Goal: Task Accomplishment & Management: Complete application form

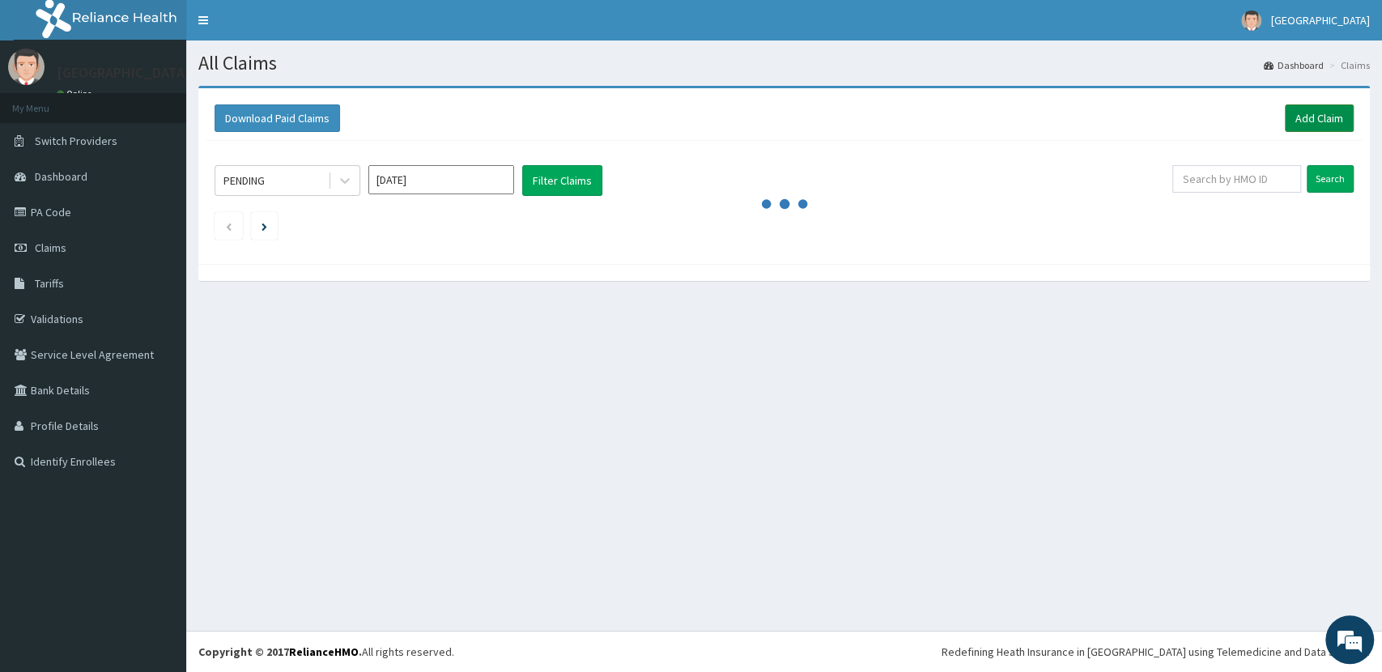
click at [1330, 117] on link "Add Claim" at bounding box center [1319, 118] width 69 height 28
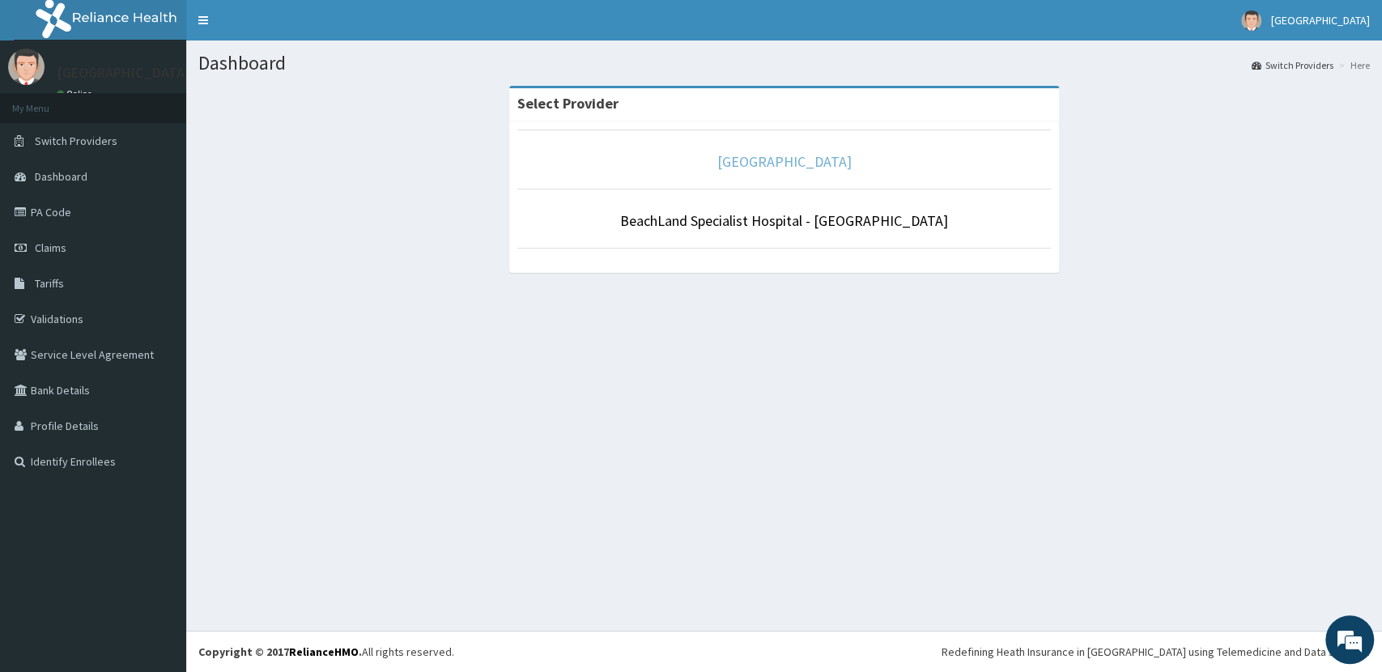
click at [836, 164] on link "[GEOGRAPHIC_DATA]" at bounding box center [784, 161] width 134 height 19
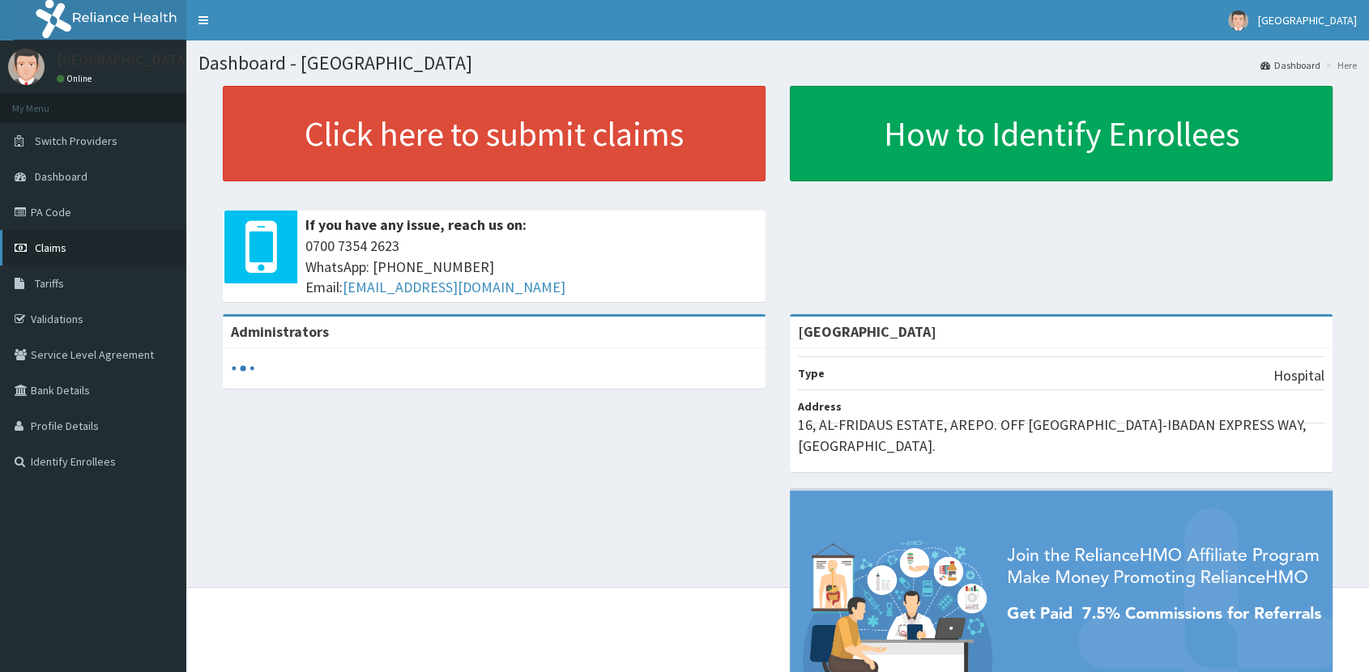
click at [68, 248] on link "Claims" at bounding box center [93, 248] width 186 height 36
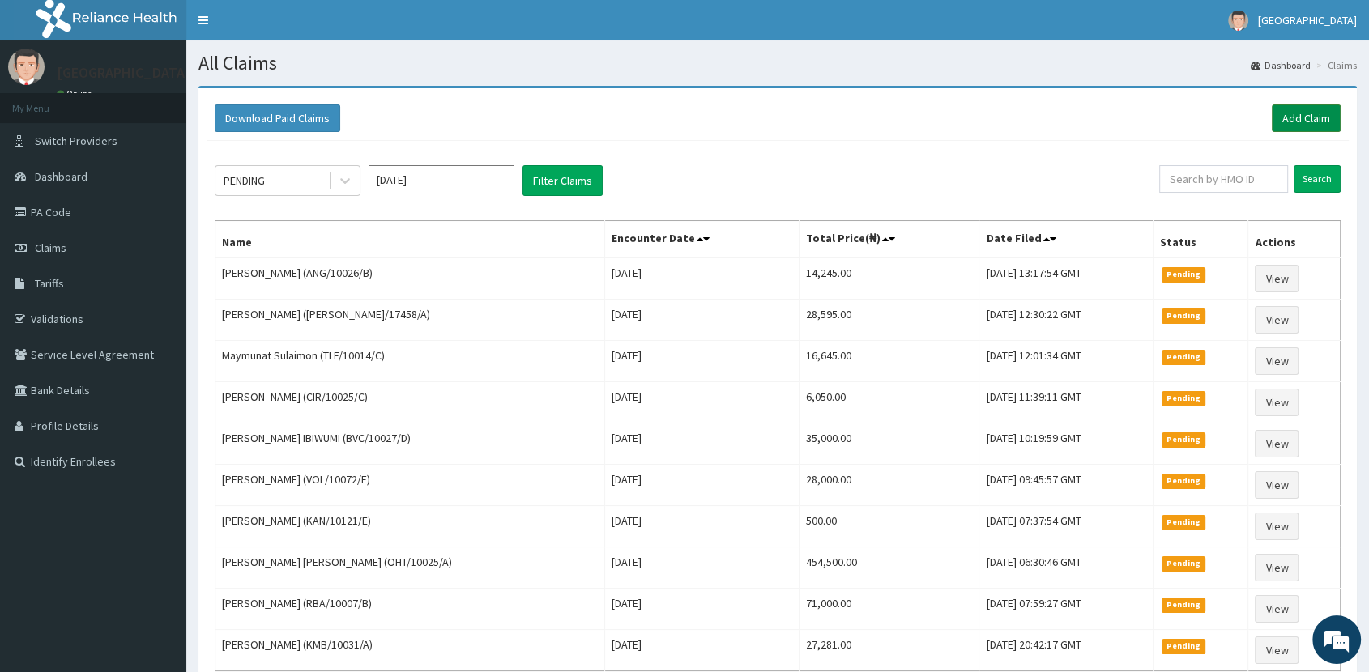
click at [1301, 114] on link "Add Claim" at bounding box center [1305, 118] width 69 height 28
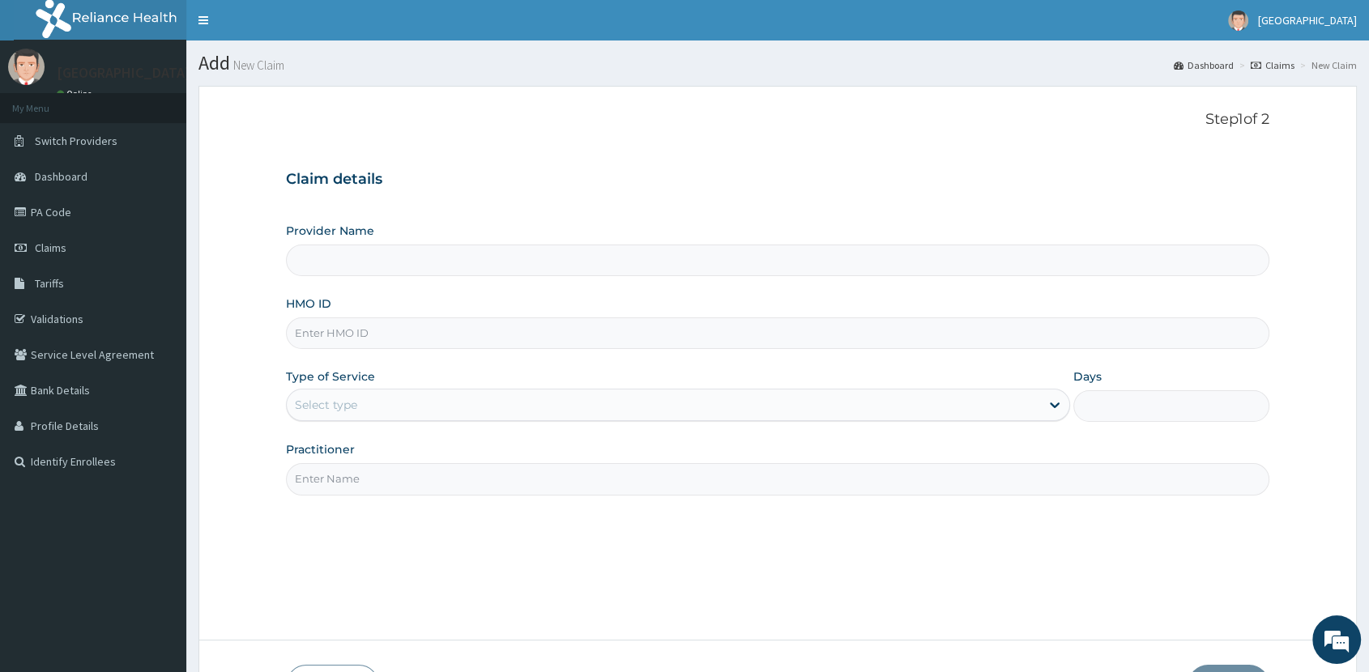
type input "[GEOGRAPHIC_DATA]"
click at [802, 334] on input "HMO ID" at bounding box center [777, 333] width 983 height 32
type input "FFC/19954/A"
click at [723, 402] on div "Select type" at bounding box center [663, 405] width 753 height 26
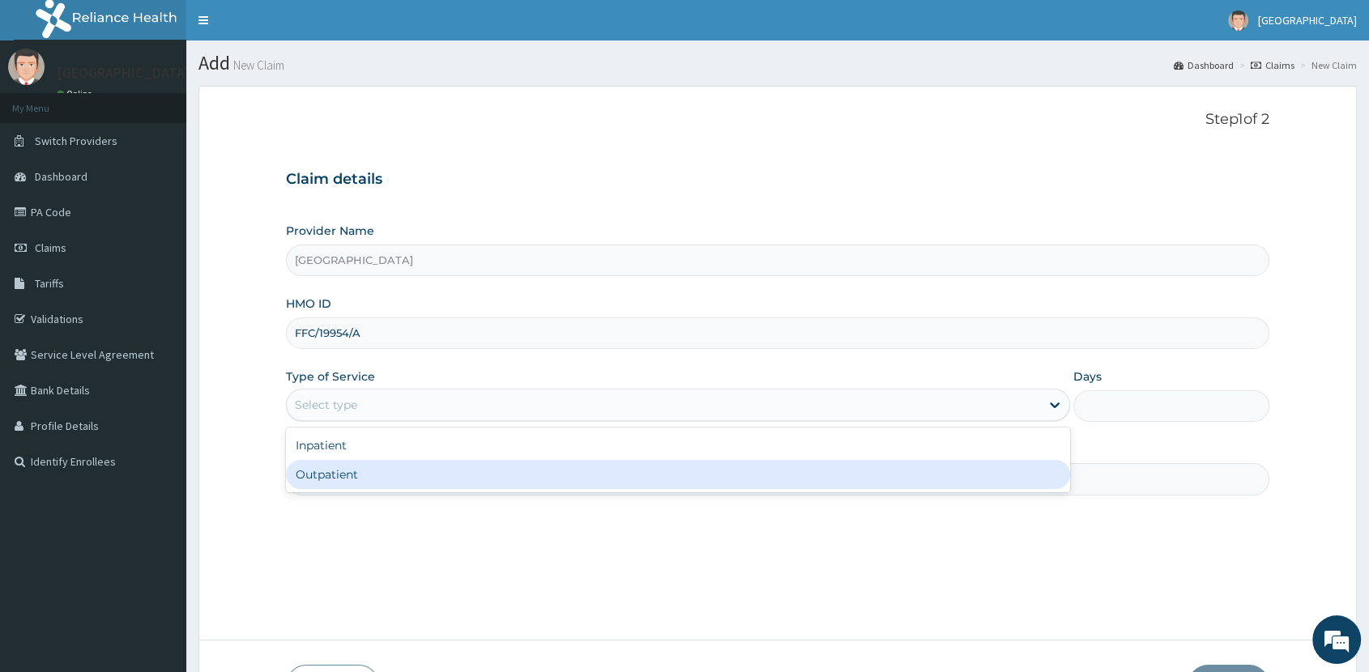
click at [659, 476] on div "Outpatient" at bounding box center [678, 474] width 784 height 29
type input "1"
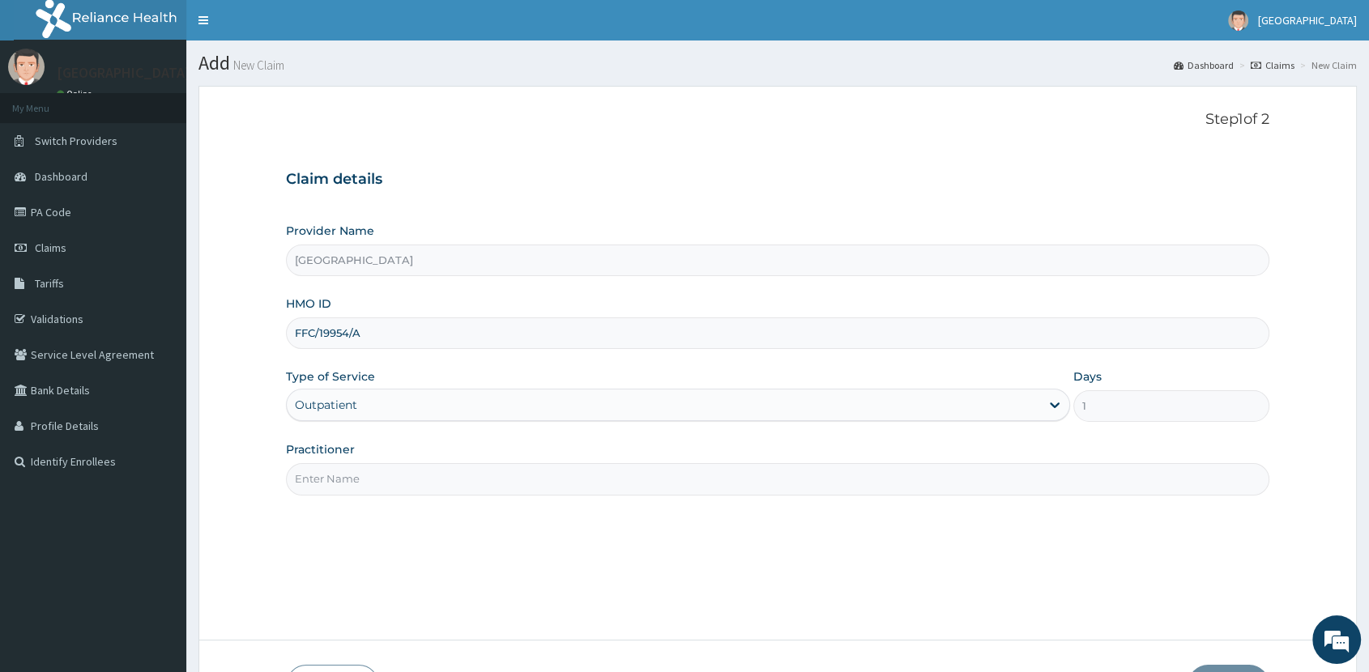
click at [553, 485] on input "Practitioner" at bounding box center [777, 479] width 983 height 32
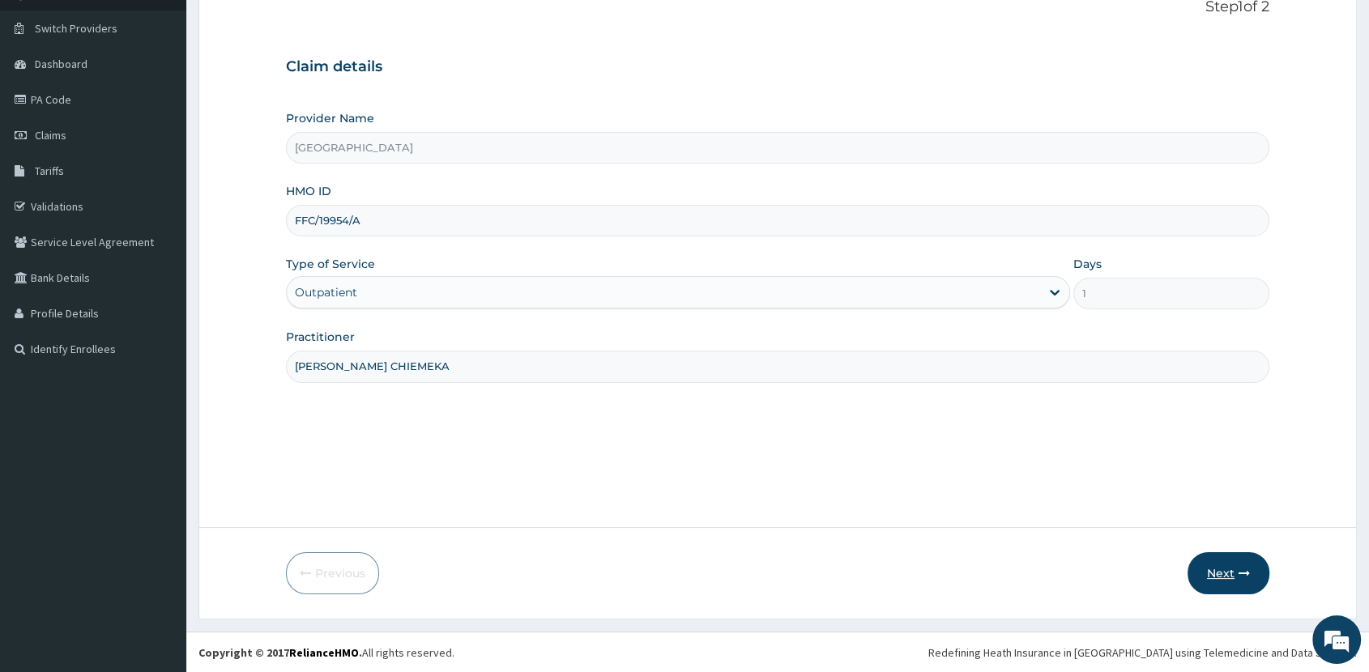
type input "DR. EKE CHIEMEKA"
click at [1224, 566] on button "Next" at bounding box center [1228, 573] width 82 height 42
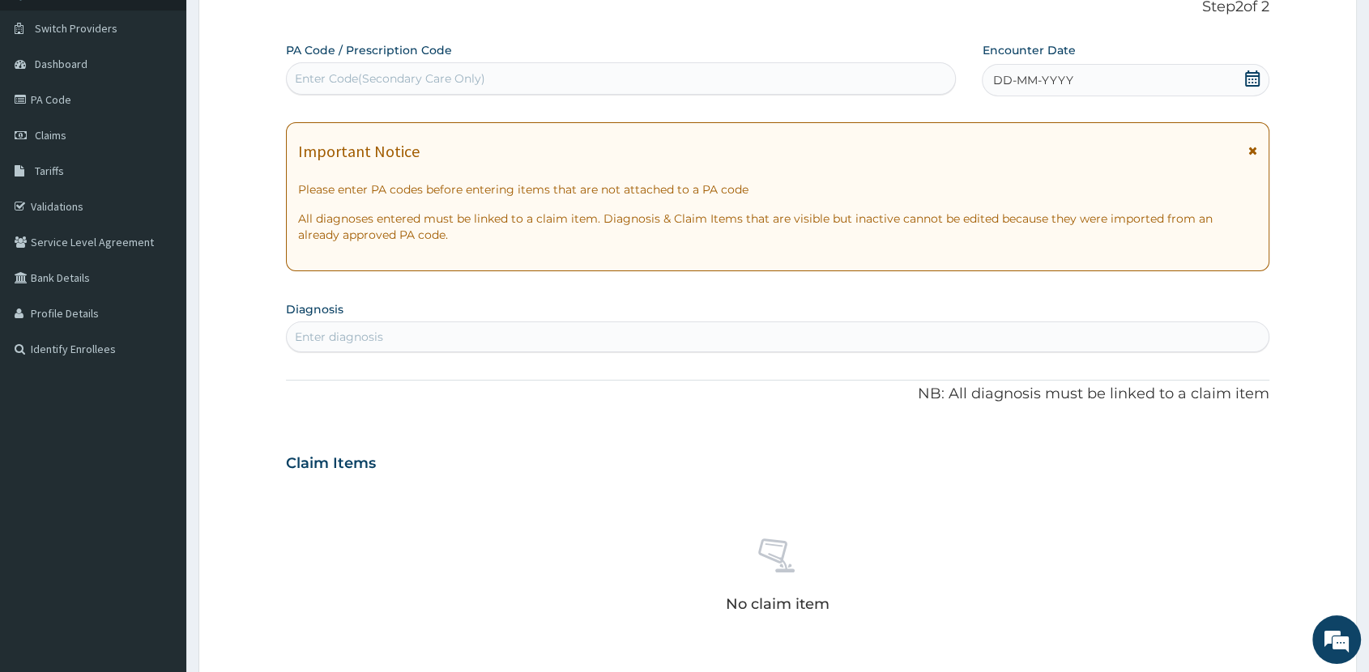
click at [1252, 74] on icon at bounding box center [1252, 78] width 15 height 16
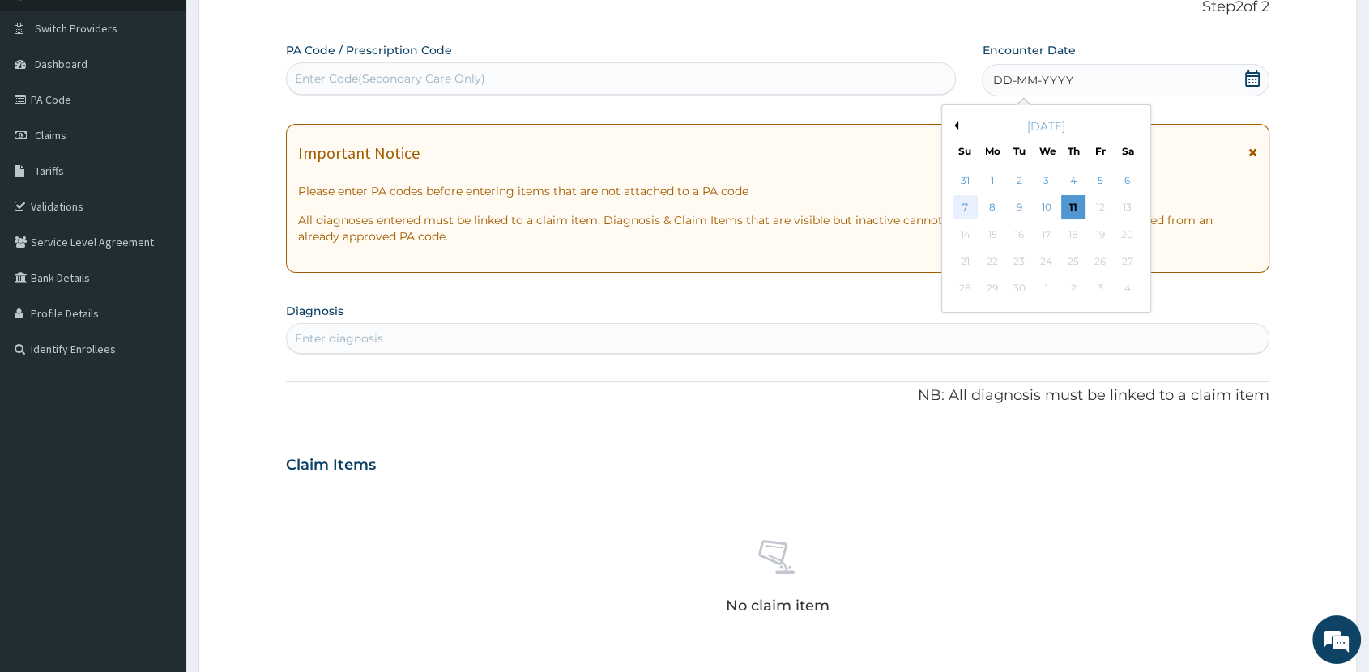
click at [965, 209] on div "7" at bounding box center [965, 208] width 24 height 24
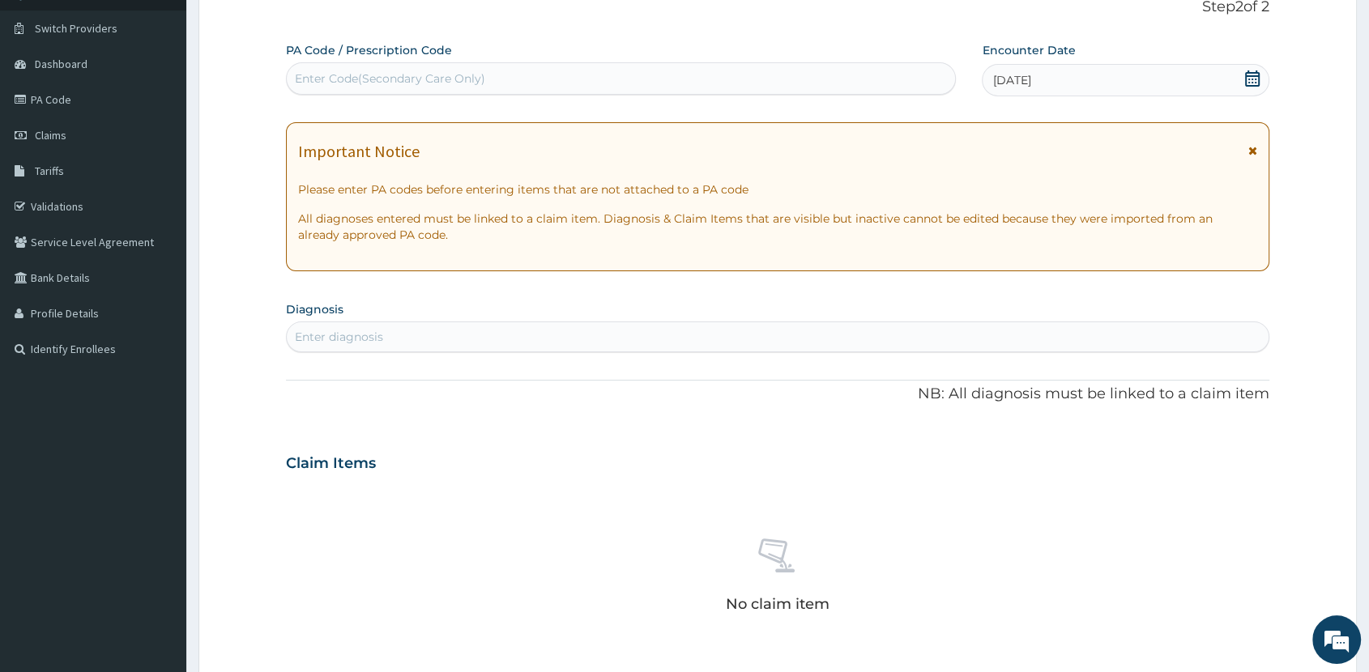
click at [875, 336] on div "Enter diagnosis" at bounding box center [777, 337] width 981 height 26
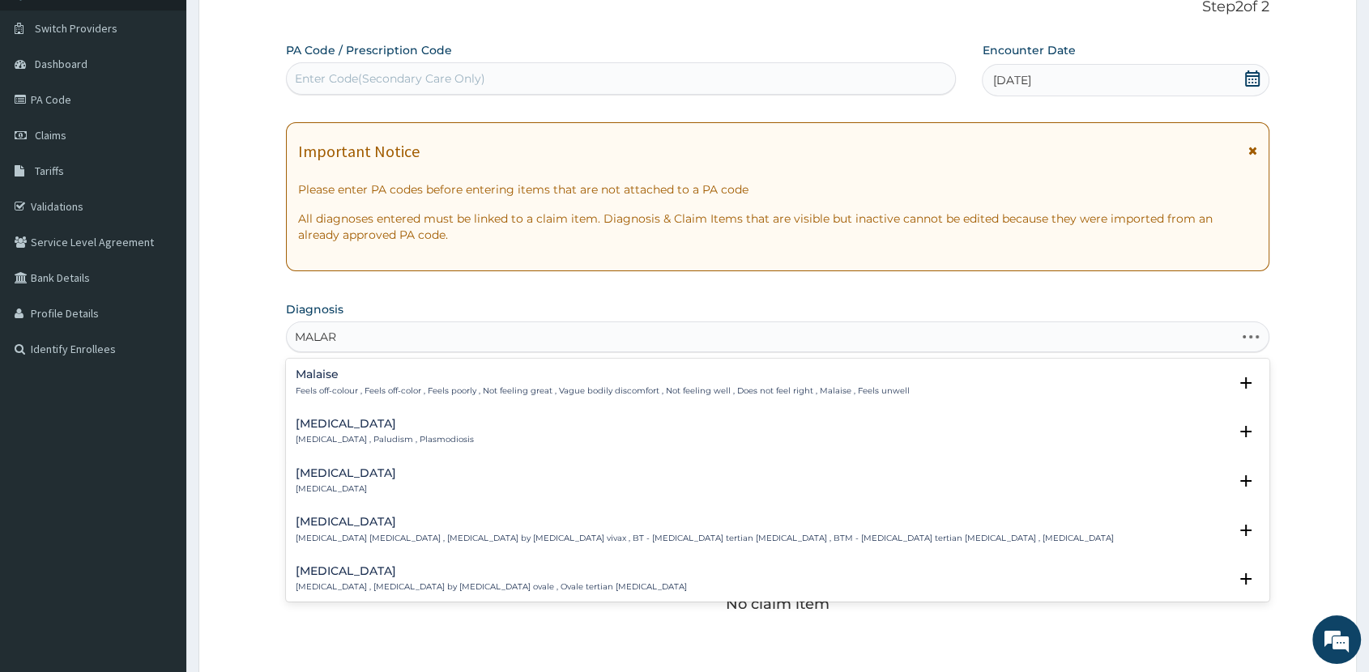
type input "MALARI"
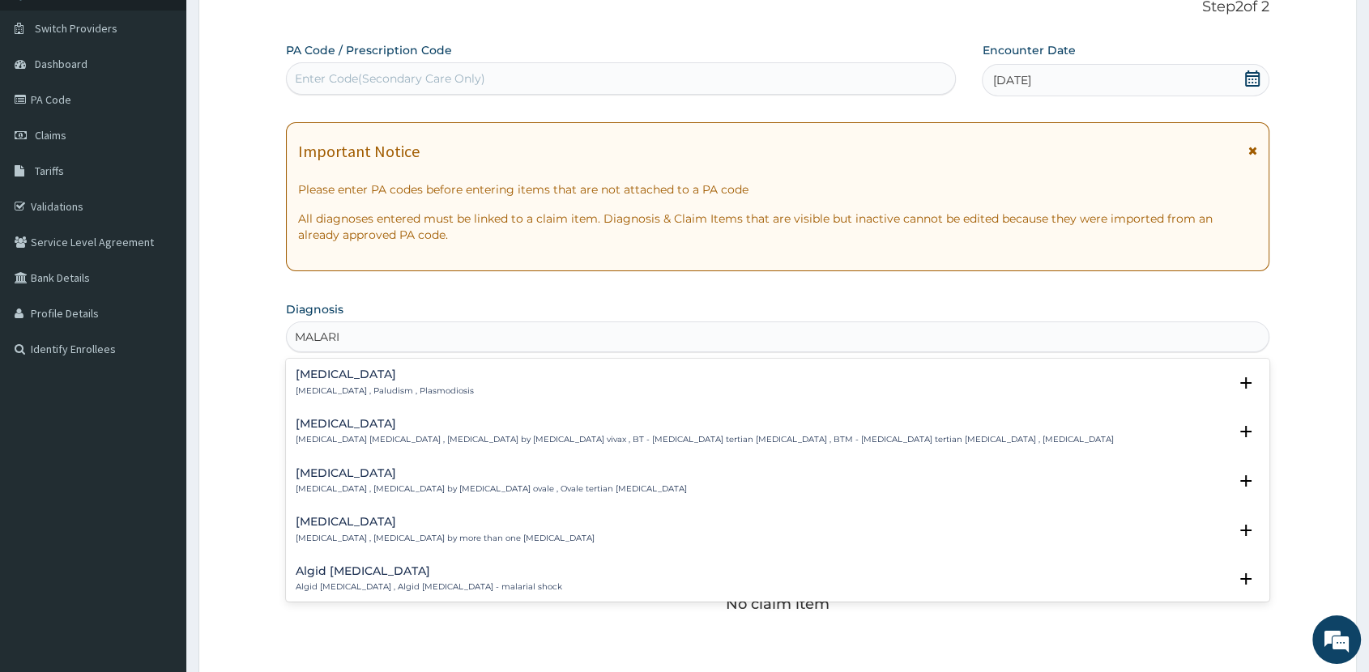
click at [375, 380] on h4 "Malaria" at bounding box center [385, 374] width 178 height 12
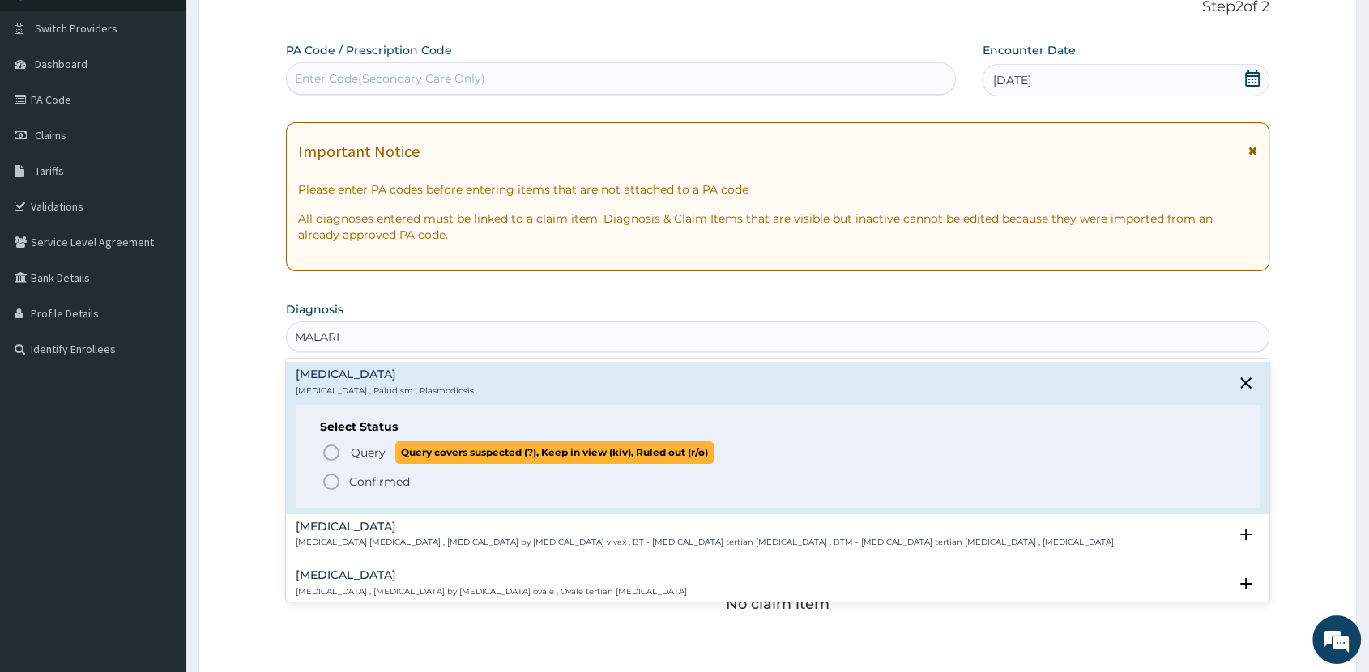
click at [394, 447] on p "Query Query covers suspected (?), Keep in view (kiv), Ruled out (r/o)" at bounding box center [531, 452] width 364 height 22
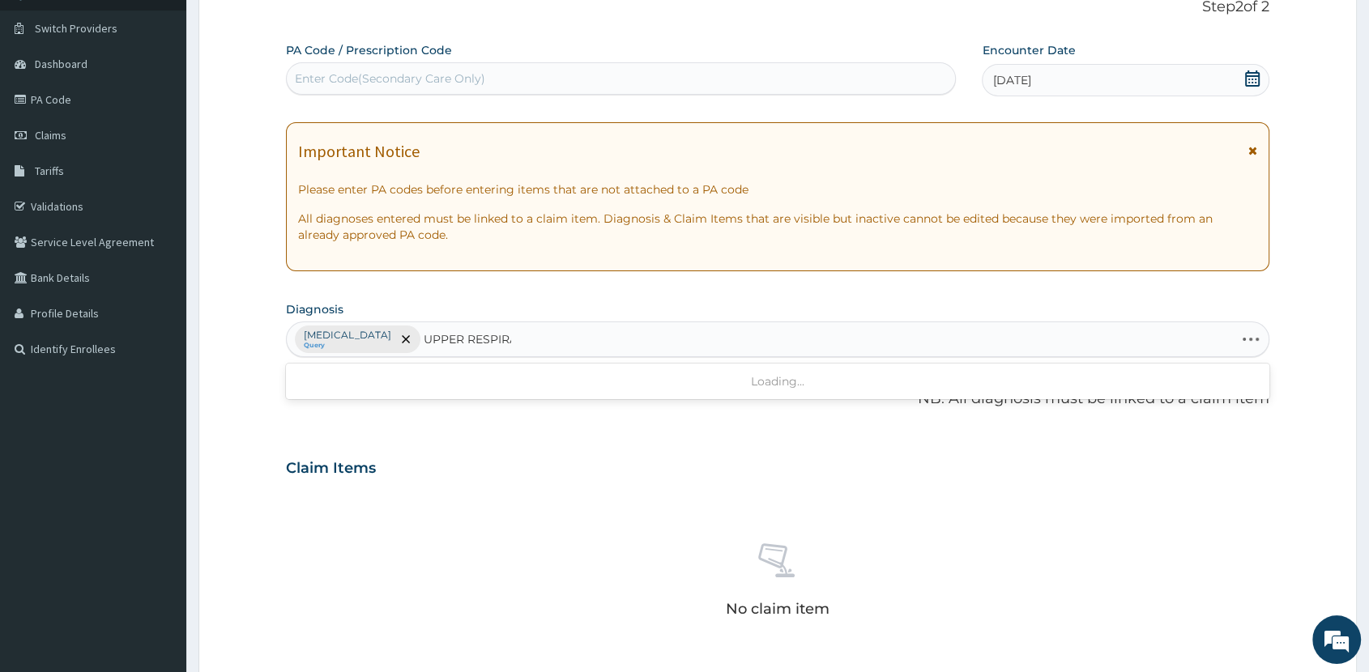
type input "UPPER RESPIRAT"
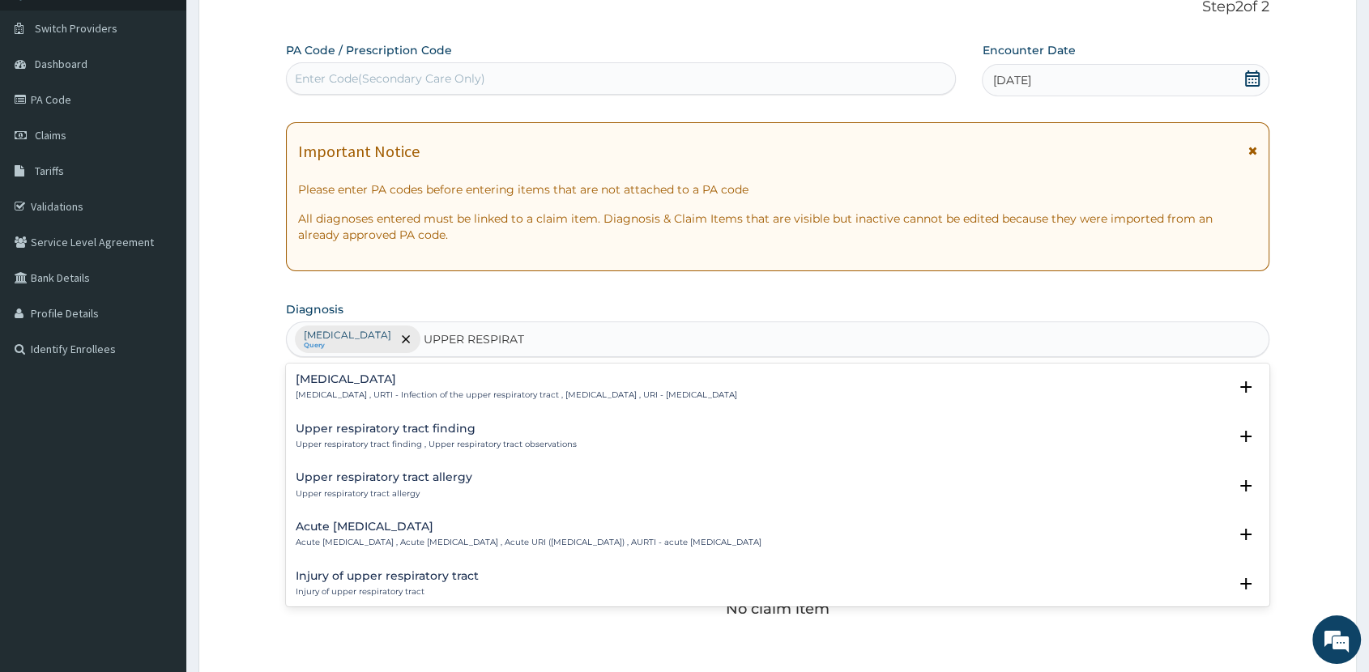
click at [412, 530] on h4 "Acute upper respiratory infection" at bounding box center [529, 527] width 466 height 12
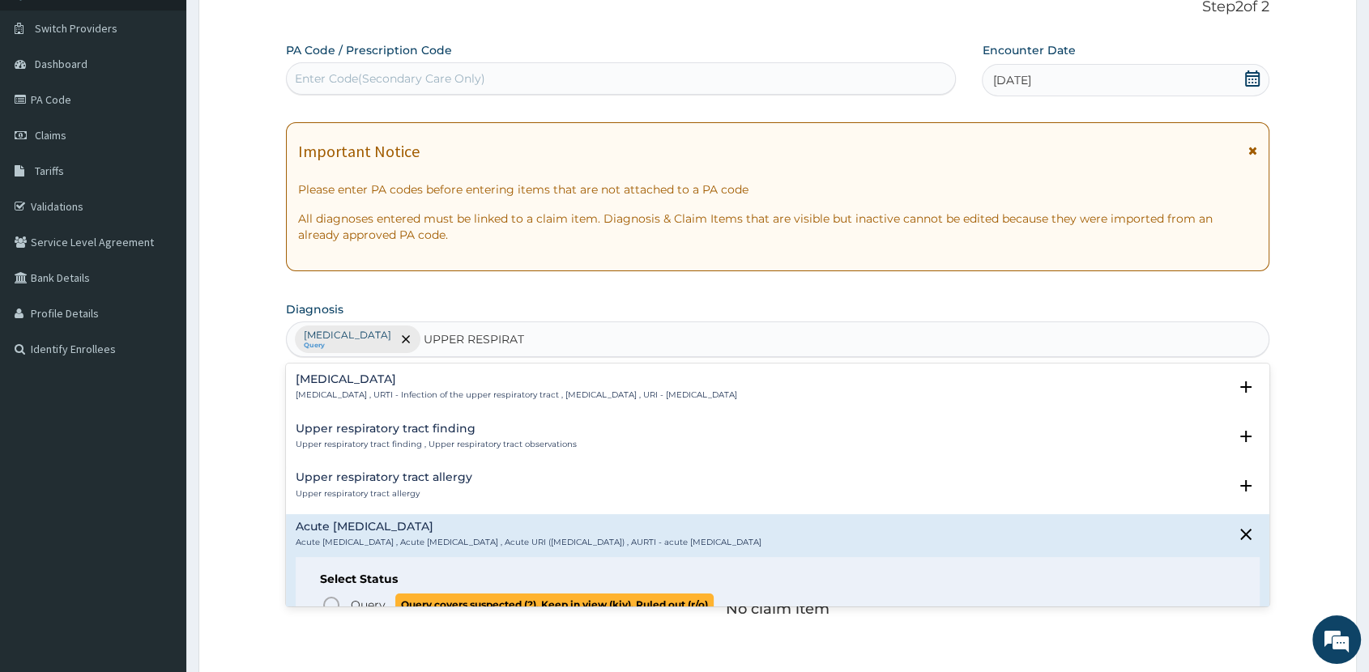
click at [364, 603] on span "Query" at bounding box center [368, 605] width 35 height 16
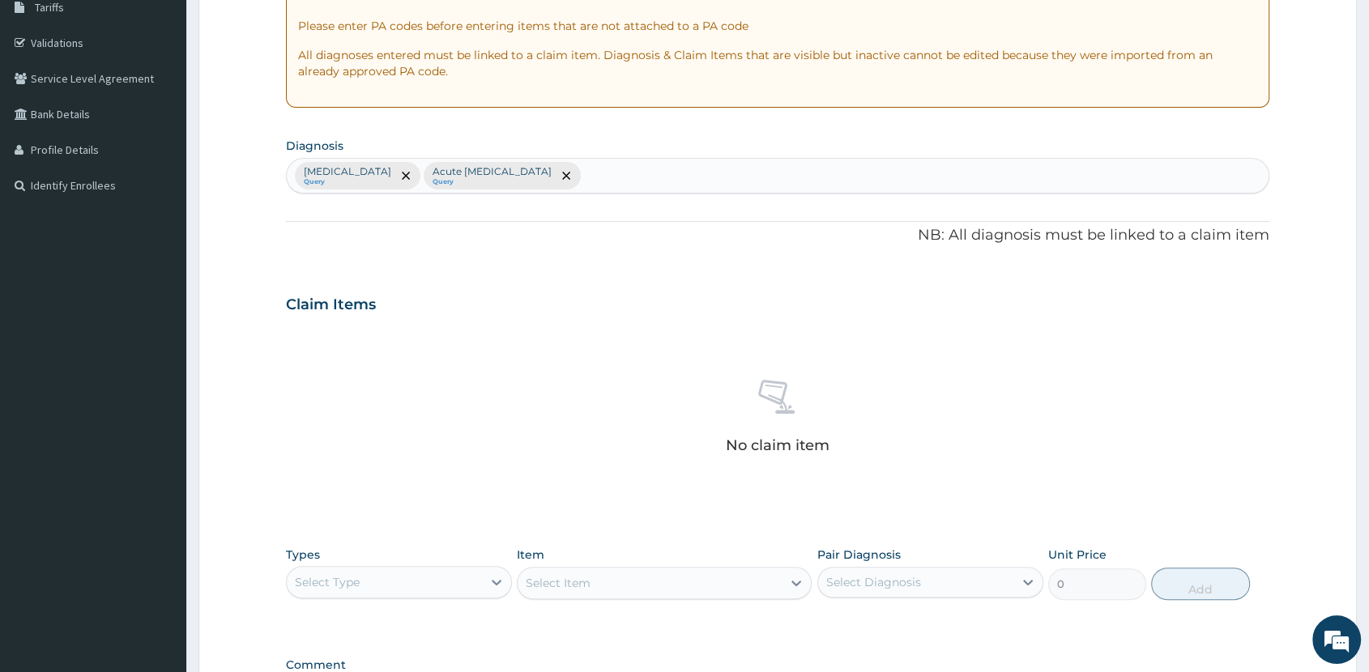
scroll to position [494, 0]
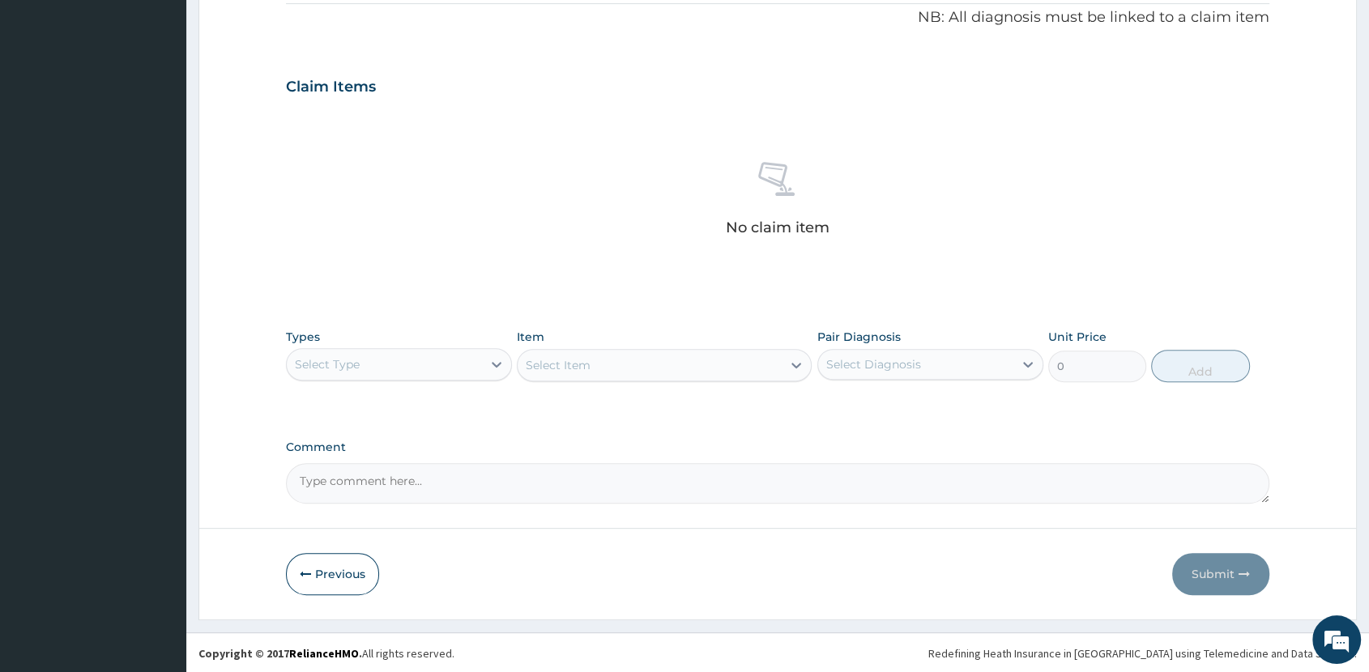
click at [459, 358] on div "Select Type" at bounding box center [384, 364] width 195 height 26
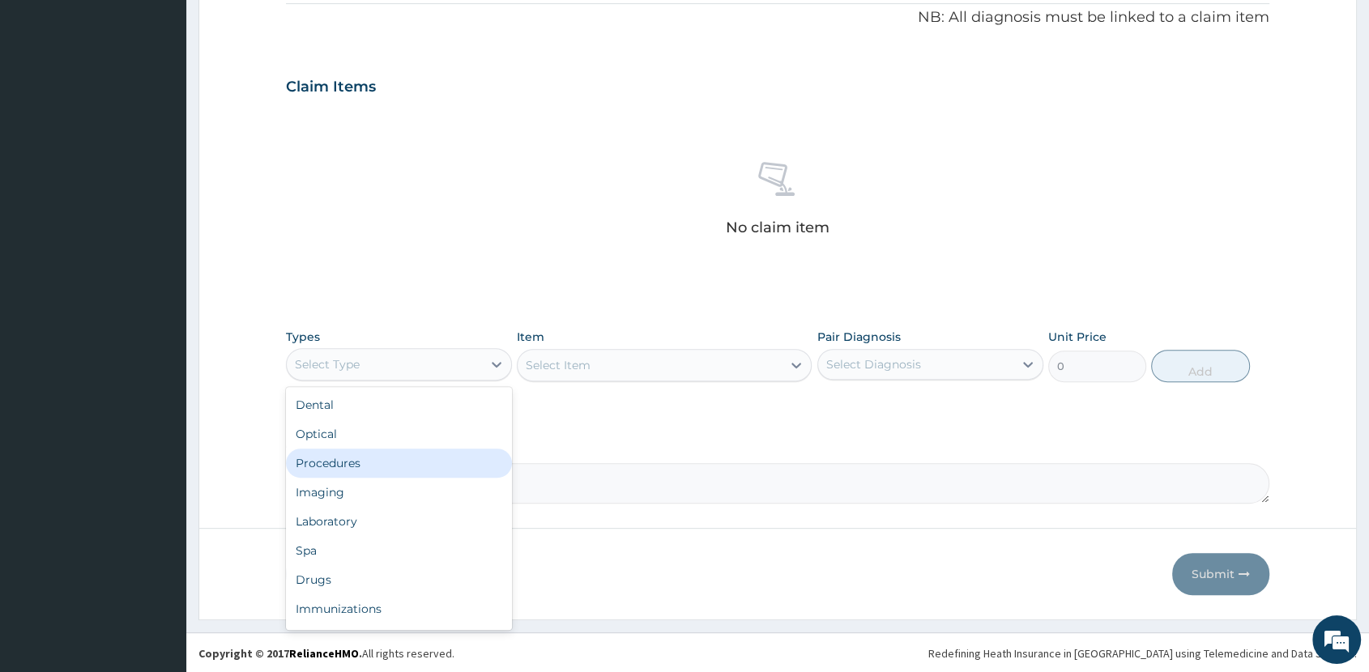
drag, startPoint x: 441, startPoint y: 466, endPoint x: 487, endPoint y: 450, distance: 48.7
click at [442, 464] on div "Procedures" at bounding box center [399, 463] width 226 height 29
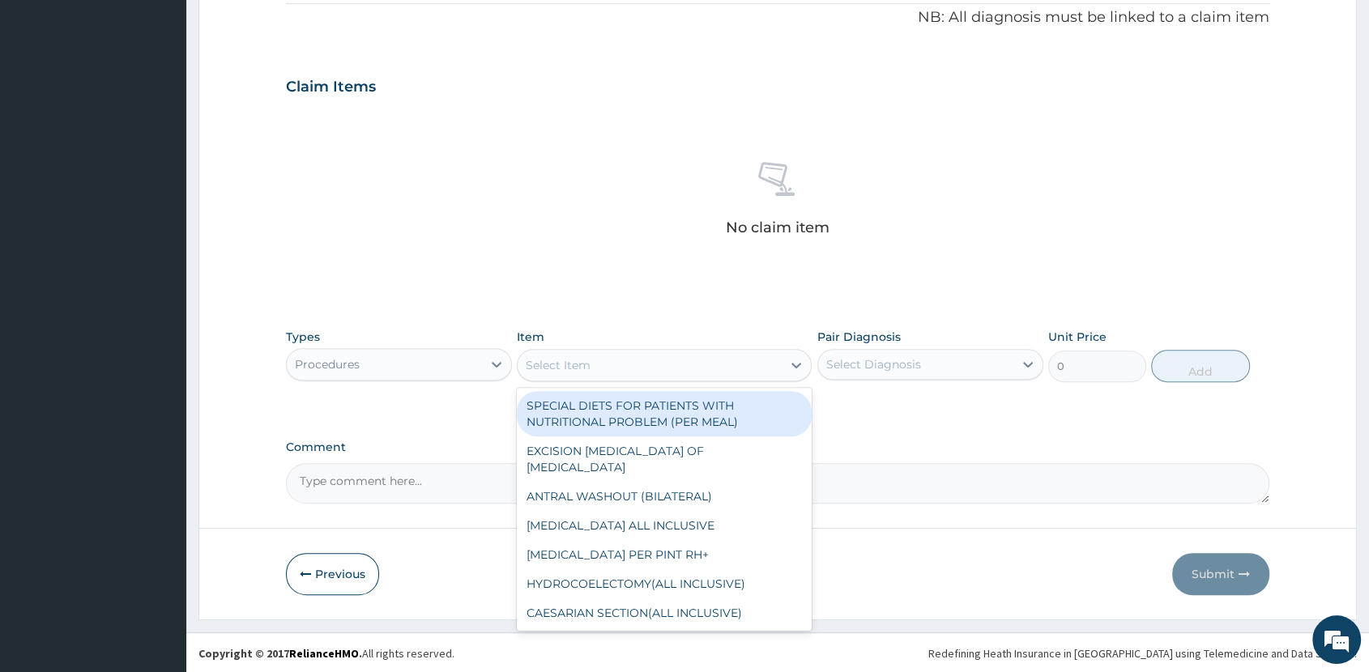
click at [754, 368] on div "Select Item" at bounding box center [649, 365] width 264 height 26
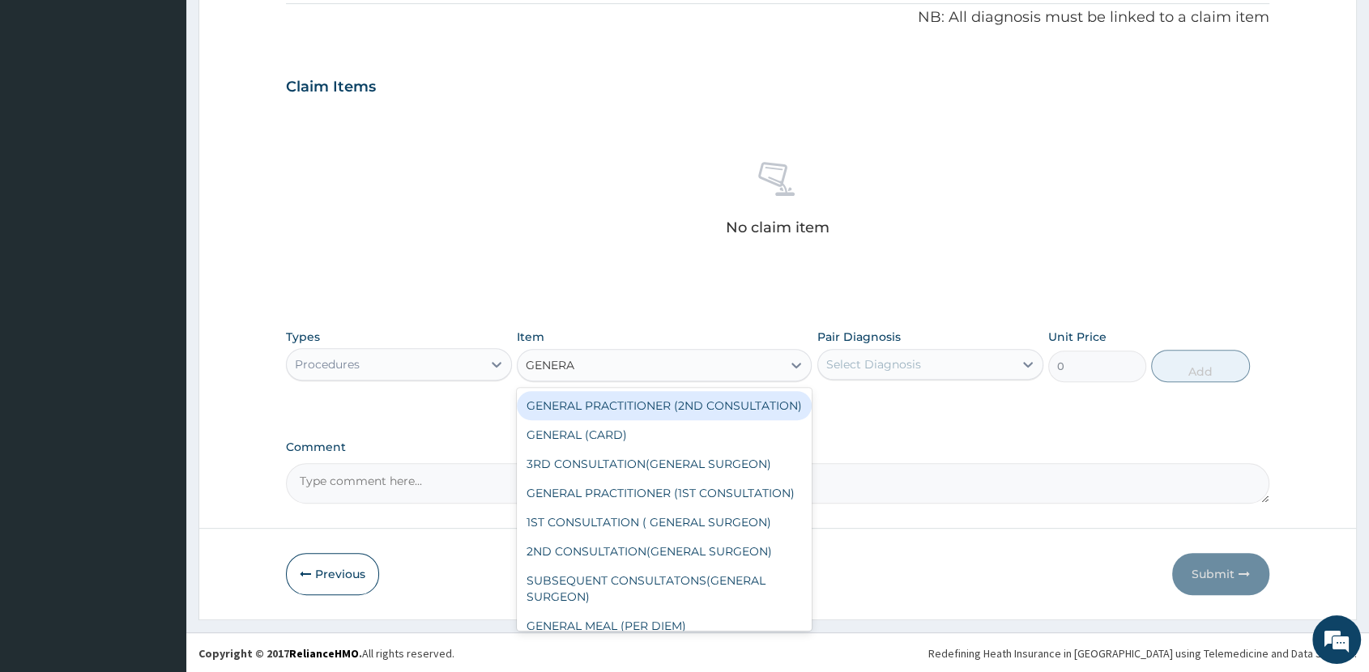
type input "GENERAL"
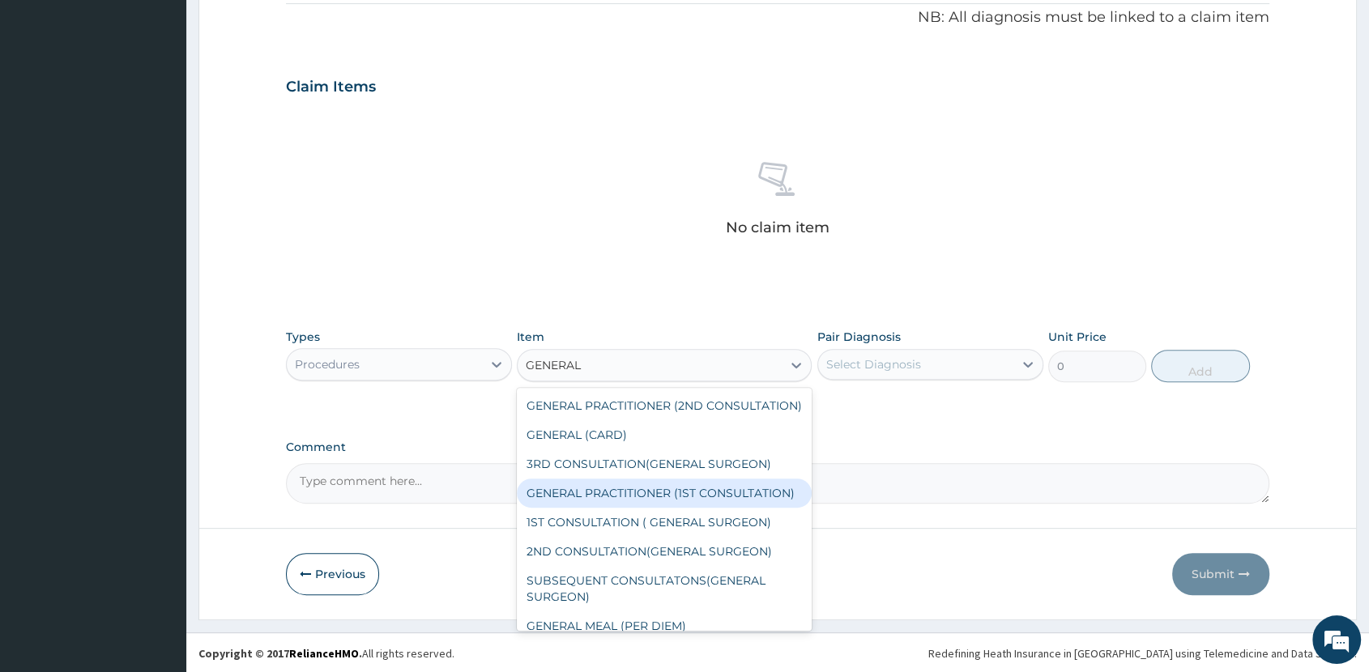
click at [699, 508] on div "GENERAL PRACTITIONER (1ST CONSULTATION)" at bounding box center [664, 493] width 295 height 29
type input "2000"
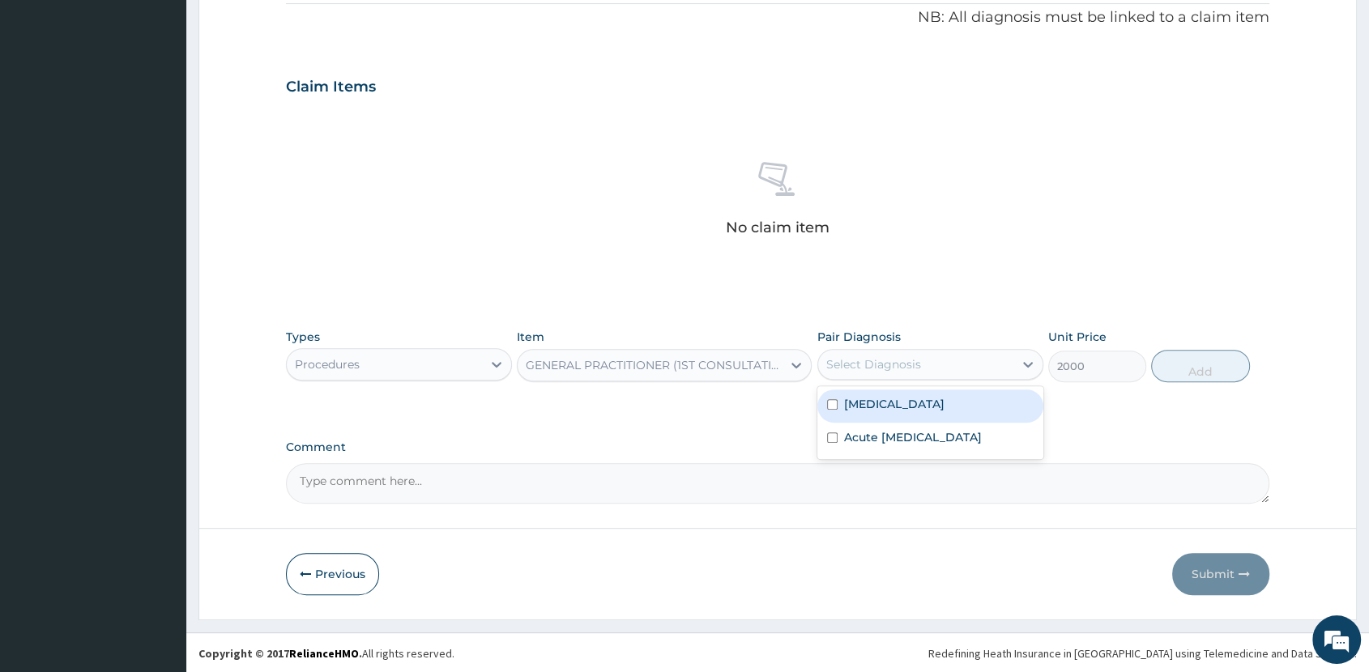
click at [942, 363] on div "Select Diagnosis" at bounding box center [915, 364] width 195 height 26
click at [935, 409] on div "Malaria" at bounding box center [930, 405] width 226 height 33
checkbox input "true"
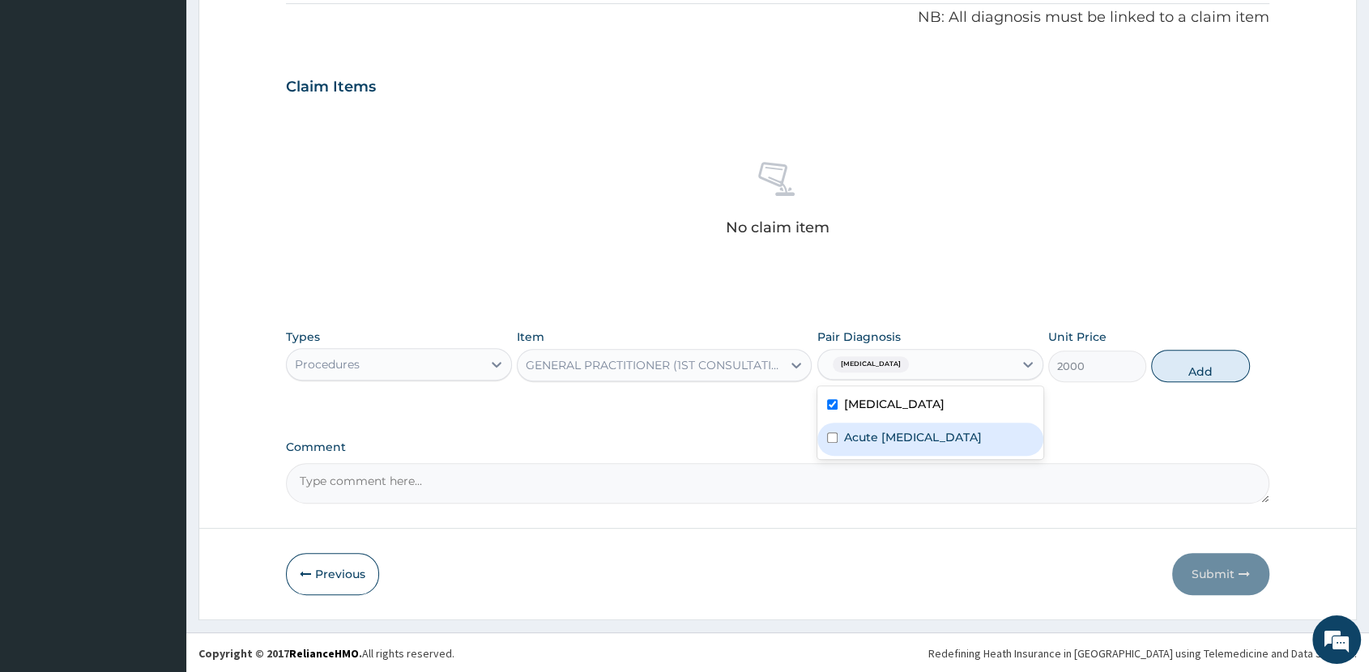
drag, startPoint x: 944, startPoint y: 450, endPoint x: 979, endPoint y: 436, distance: 37.7
click at [947, 445] on label "Acute upper respiratory infection" at bounding box center [913, 437] width 138 height 16
checkbox input "true"
drag, startPoint x: 1224, startPoint y: 364, endPoint x: 1211, endPoint y: 365, distance: 12.2
click at [1224, 364] on button "Add" at bounding box center [1200, 366] width 98 height 32
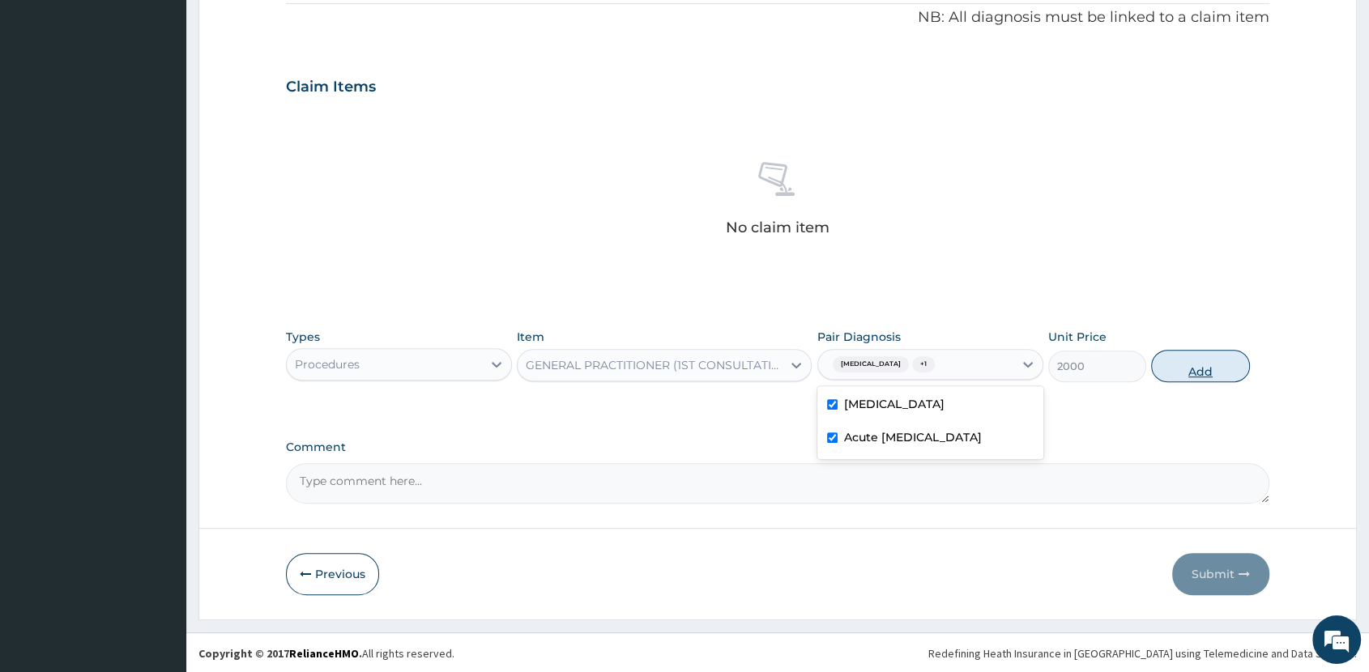
type input "0"
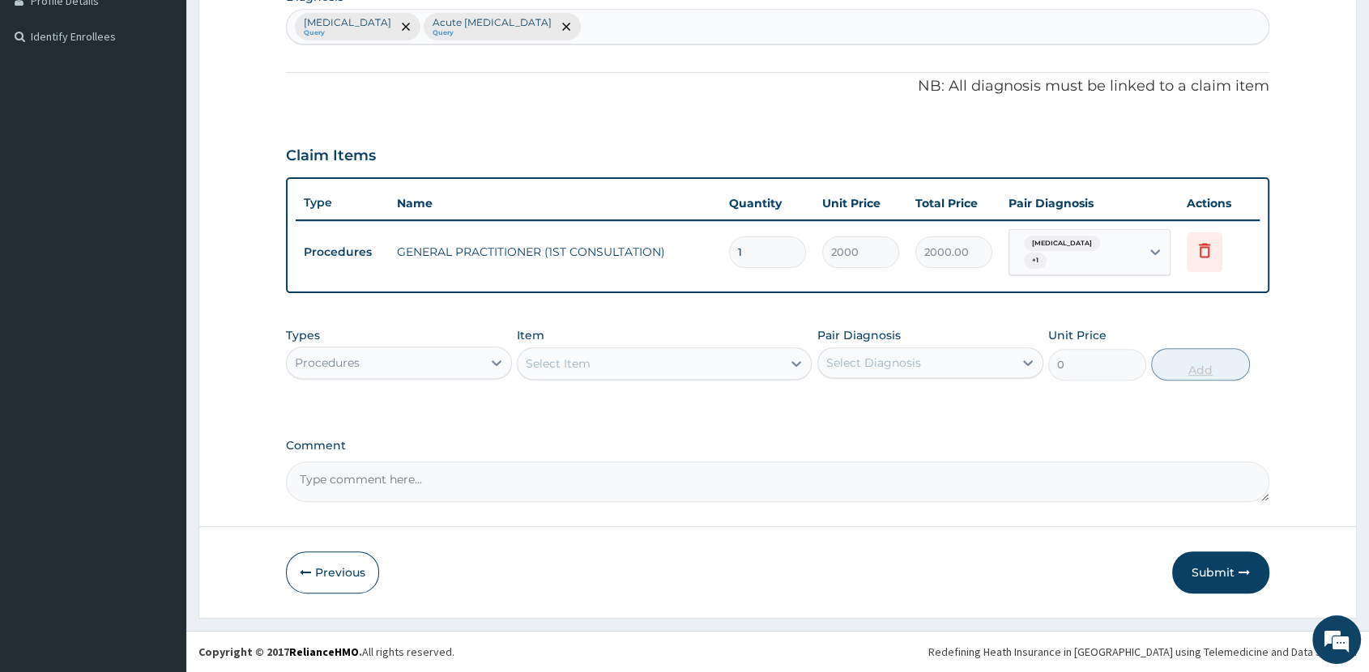
scroll to position [417, 0]
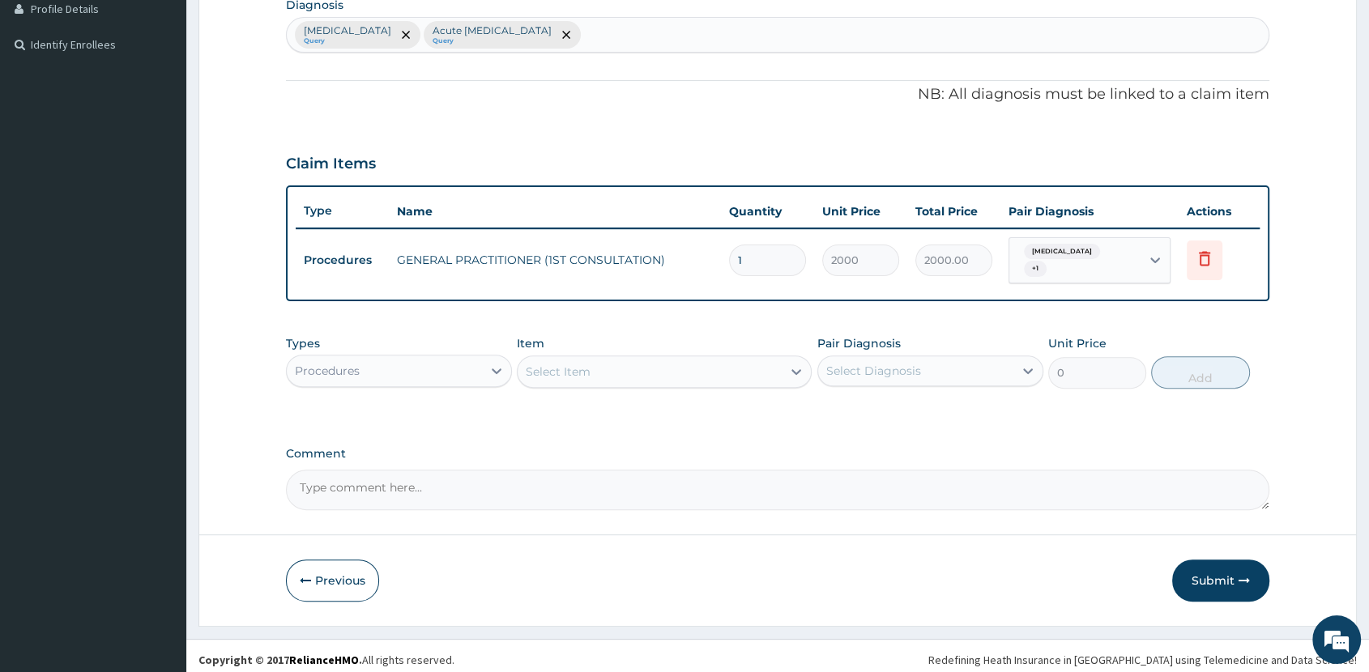
drag, startPoint x: 377, startPoint y: 364, endPoint x: 379, endPoint y: 374, distance: 9.9
click at [378, 371] on div "Procedures" at bounding box center [384, 371] width 195 height 26
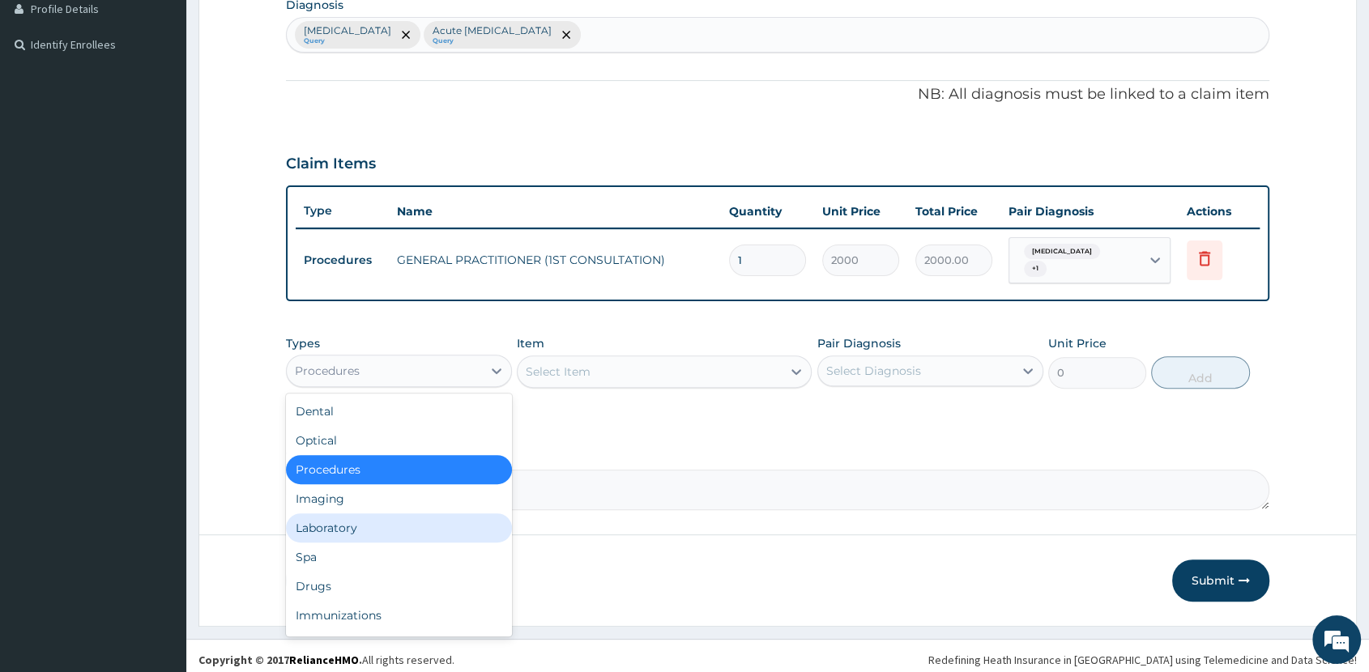
click at [393, 515] on div "Laboratory" at bounding box center [399, 527] width 226 height 29
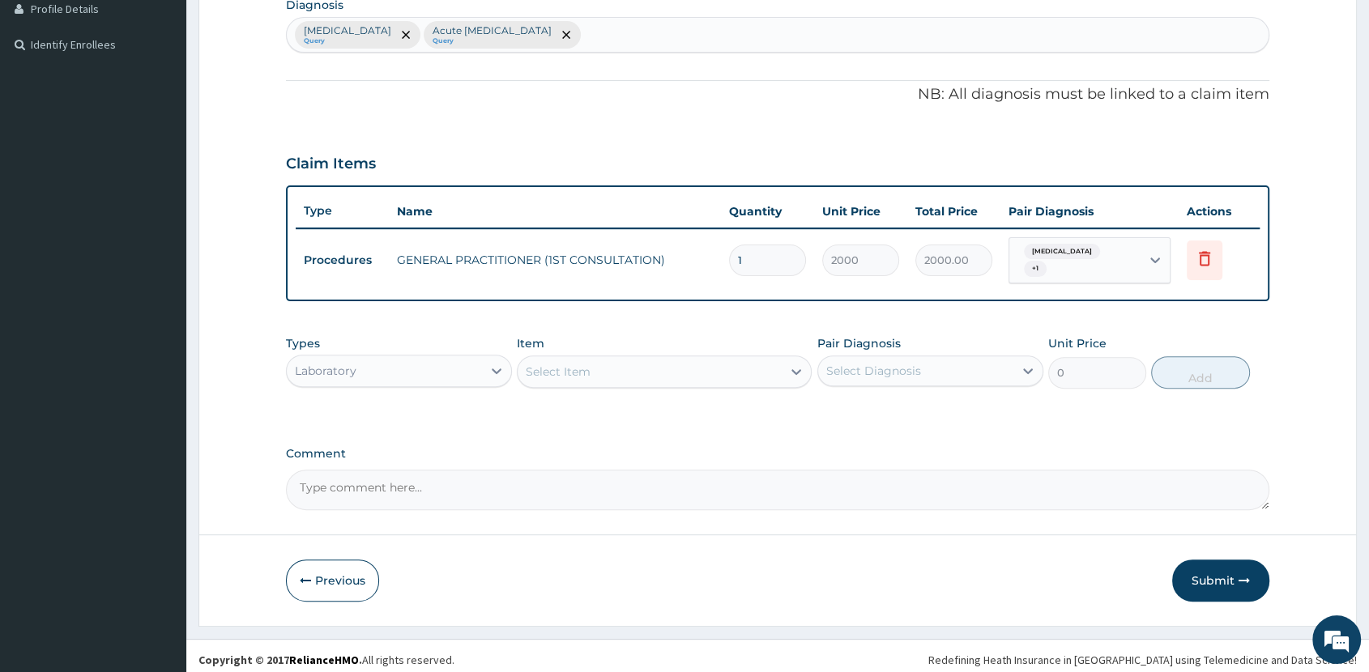
click at [593, 360] on div "Select Item" at bounding box center [649, 372] width 264 height 26
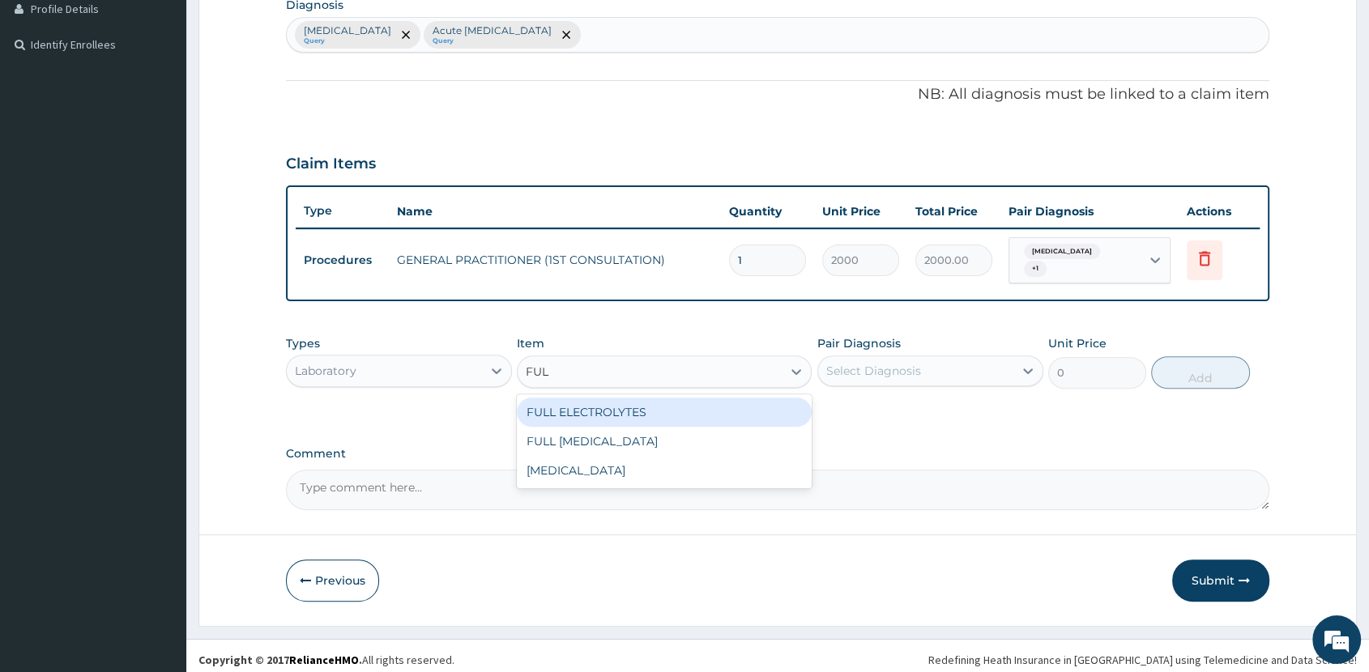
type input "FULL"
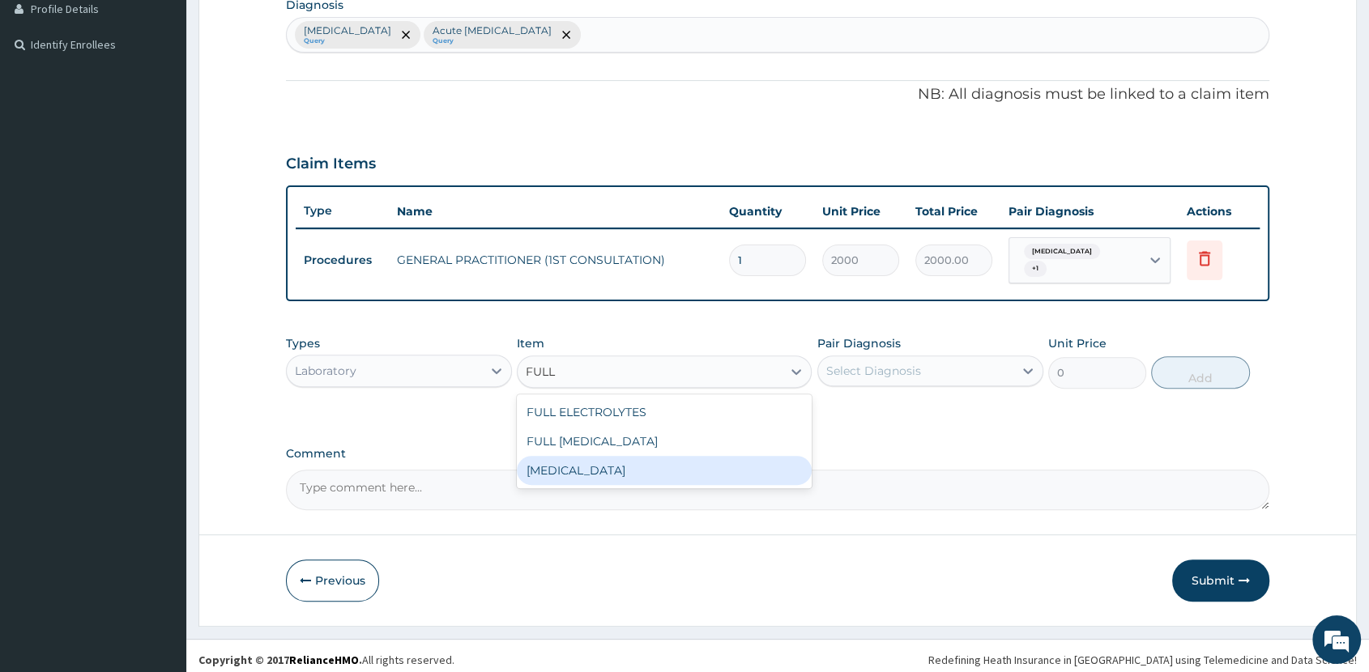
click at [652, 459] on div "FULL BLOOD COUNT" at bounding box center [664, 470] width 295 height 29
type input "4000"
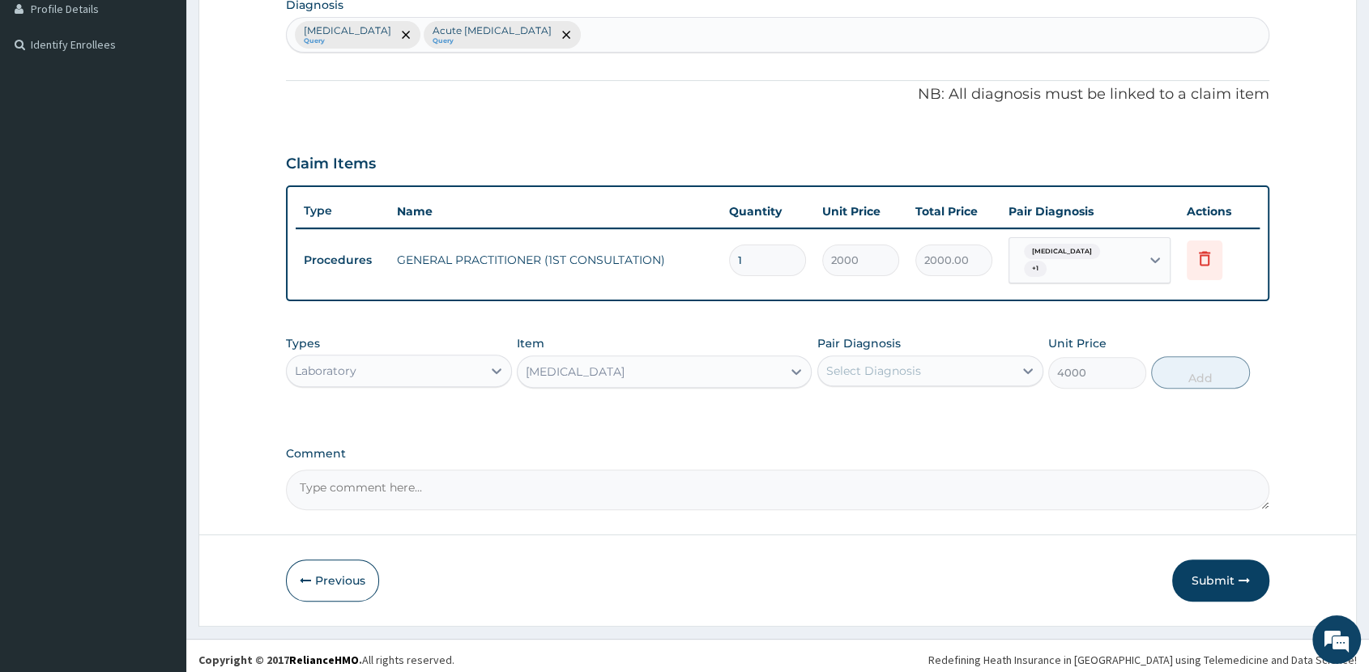
click at [969, 359] on div "Select Diagnosis" at bounding box center [915, 371] width 195 height 26
click at [973, 436] on label "Acute upper respiratory infection" at bounding box center [913, 444] width 138 height 16
checkbox input "true"
click at [1196, 362] on button "Add" at bounding box center [1200, 372] width 98 height 32
type input "0"
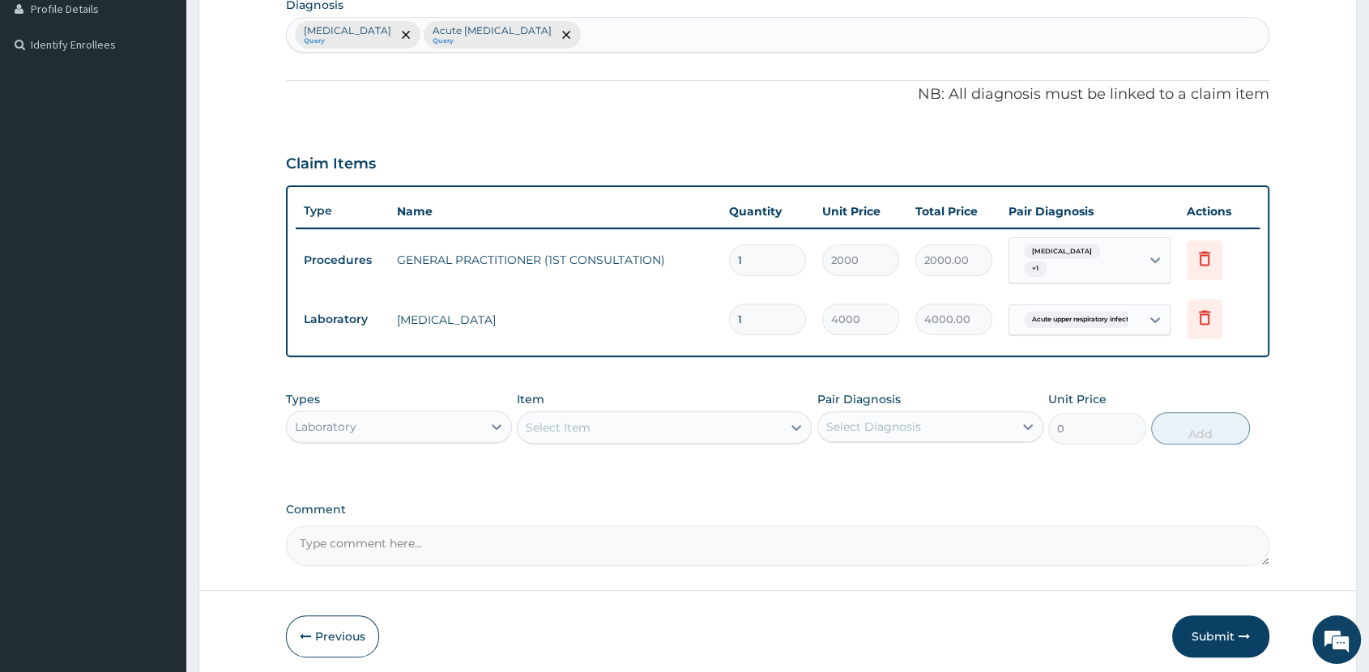
click at [653, 424] on div "Select Item" at bounding box center [649, 428] width 264 height 26
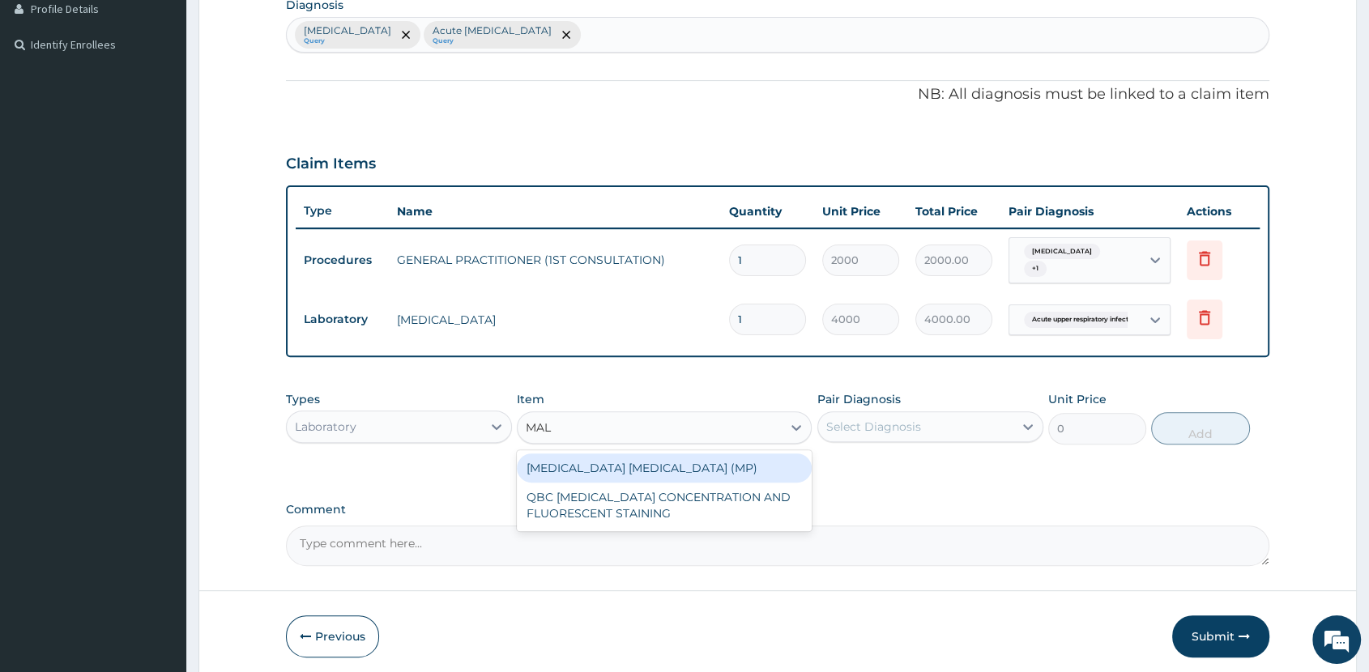
type input "MALA"
click at [679, 466] on div "MALARIA PARASITE (MP)" at bounding box center [664, 467] width 295 height 29
type input "1625"
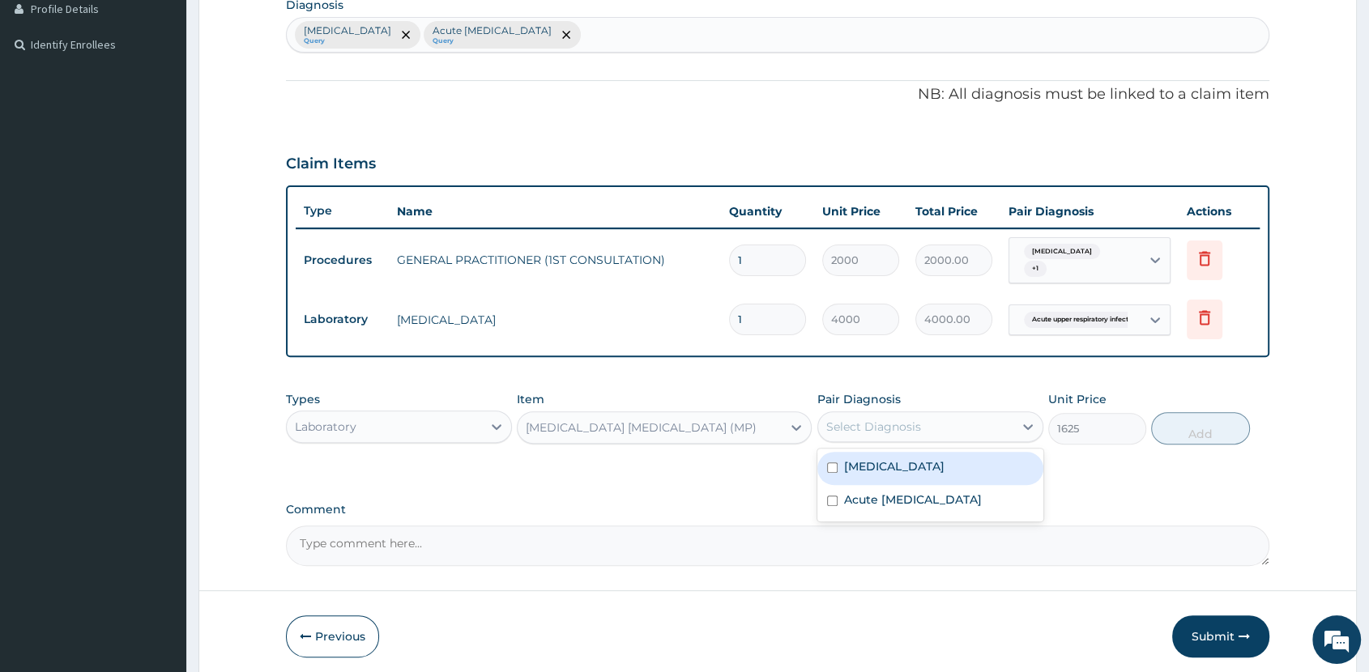
click at [945, 414] on div "Select Diagnosis" at bounding box center [915, 427] width 195 height 26
click at [926, 458] on div "Malaria" at bounding box center [930, 468] width 226 height 33
checkbox input "true"
click at [1201, 426] on button "Add" at bounding box center [1200, 428] width 98 height 32
type input "0"
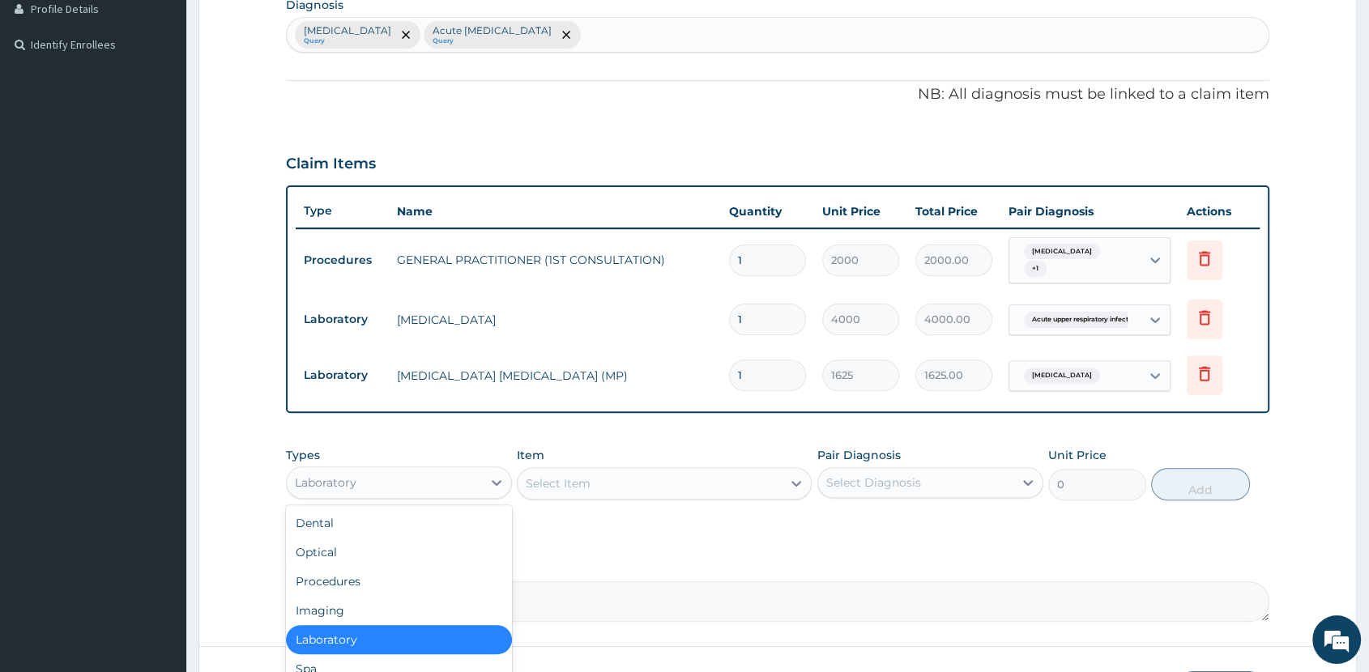
click at [402, 479] on div "Laboratory" at bounding box center [384, 483] width 195 height 26
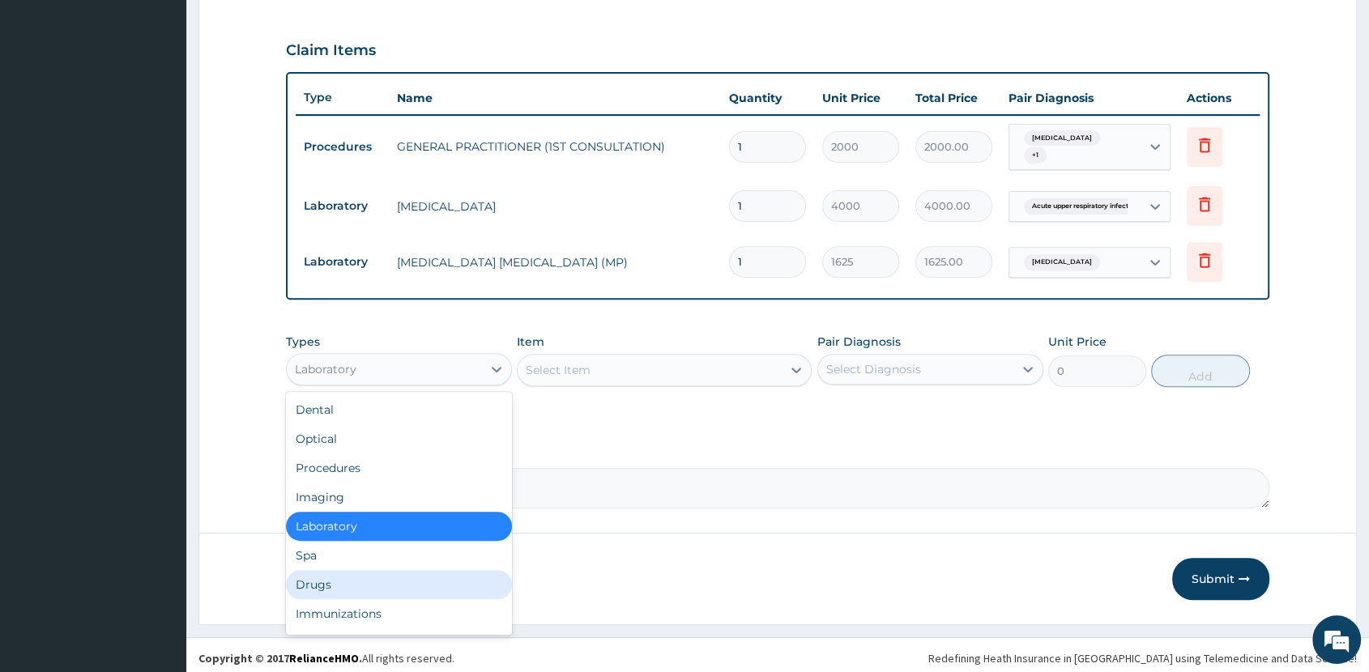
click at [426, 586] on div "Drugs" at bounding box center [399, 584] width 226 height 29
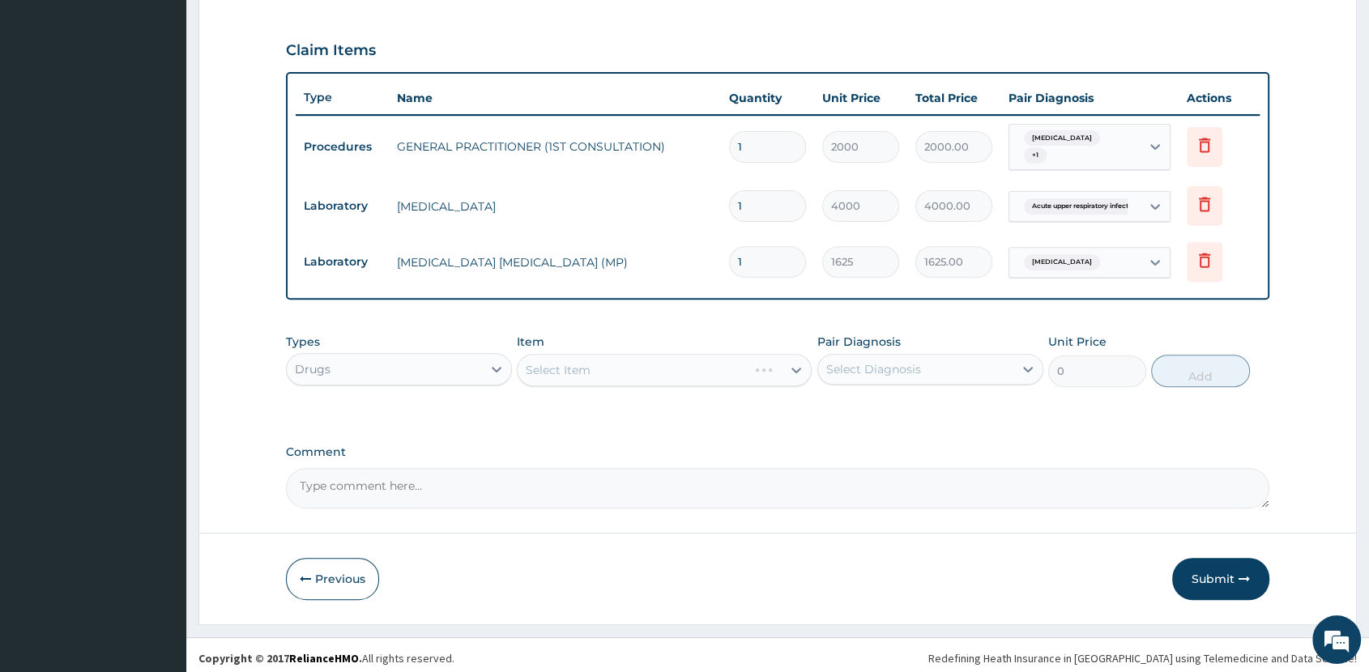
click at [635, 369] on div "Select Item" at bounding box center [664, 370] width 295 height 32
click at [691, 364] on div "Select Item" at bounding box center [649, 370] width 264 height 26
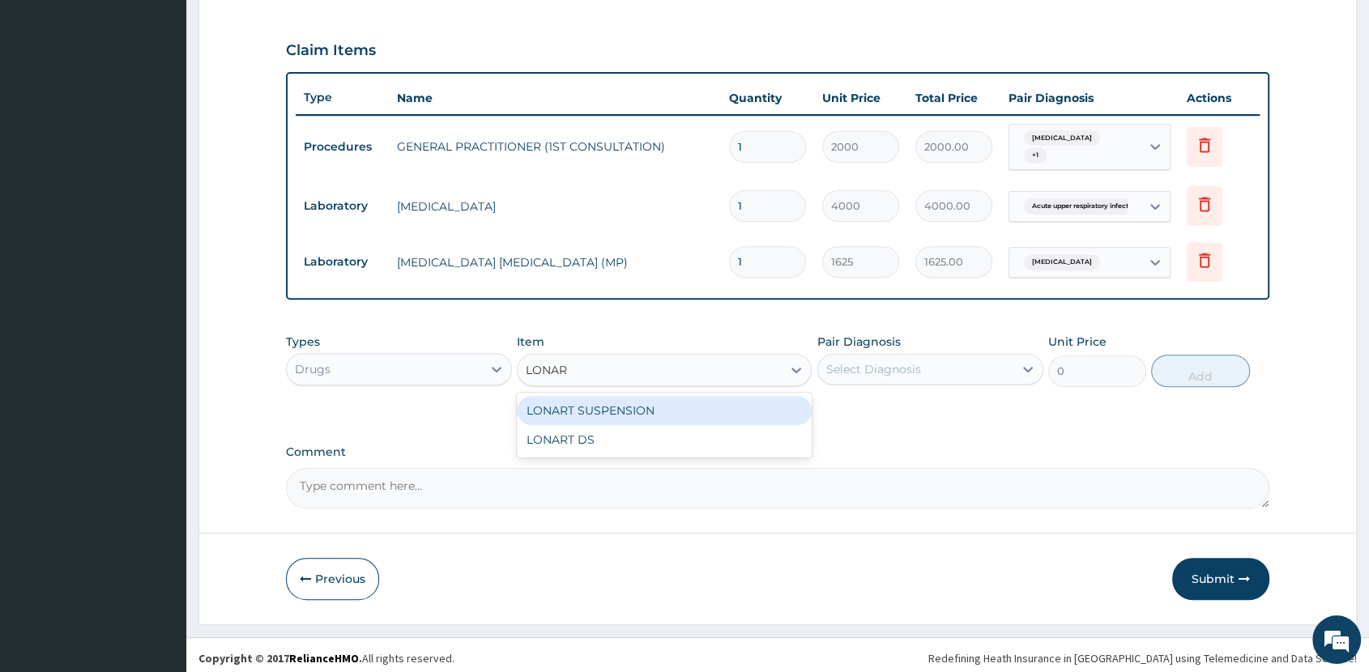
type input "LONART"
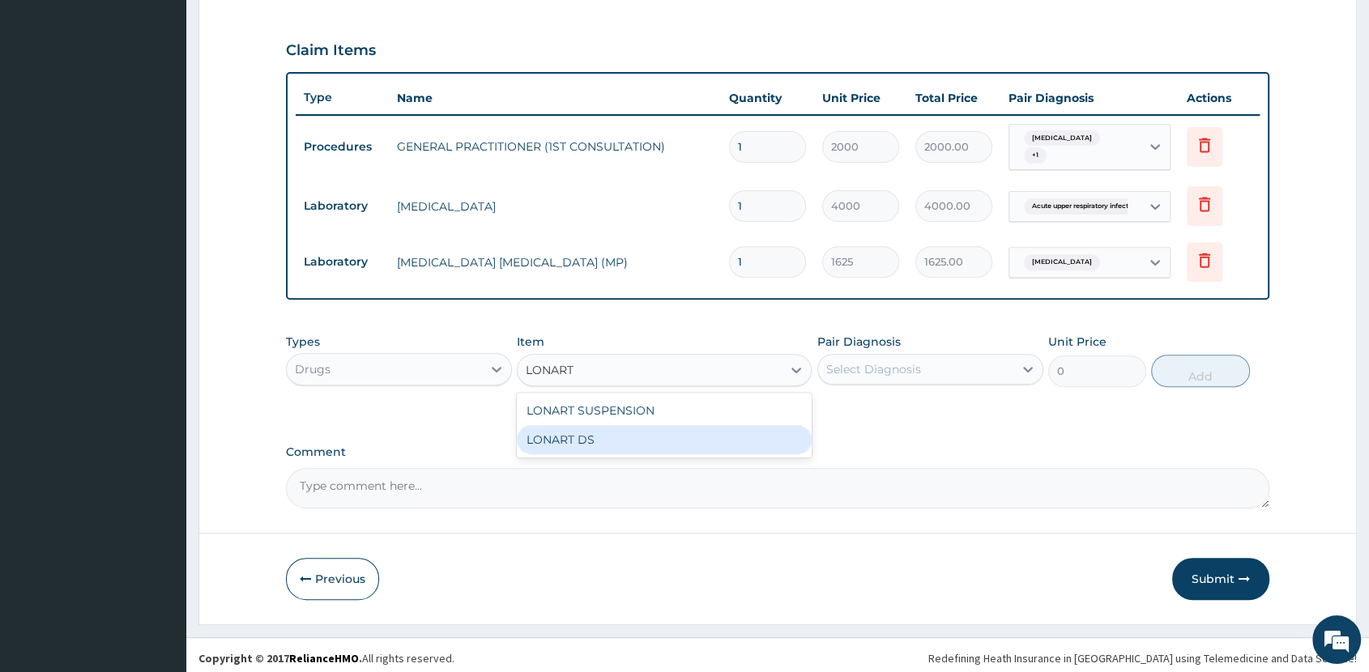
click at [736, 428] on div "LONART DS" at bounding box center [664, 439] width 295 height 29
type input "400"
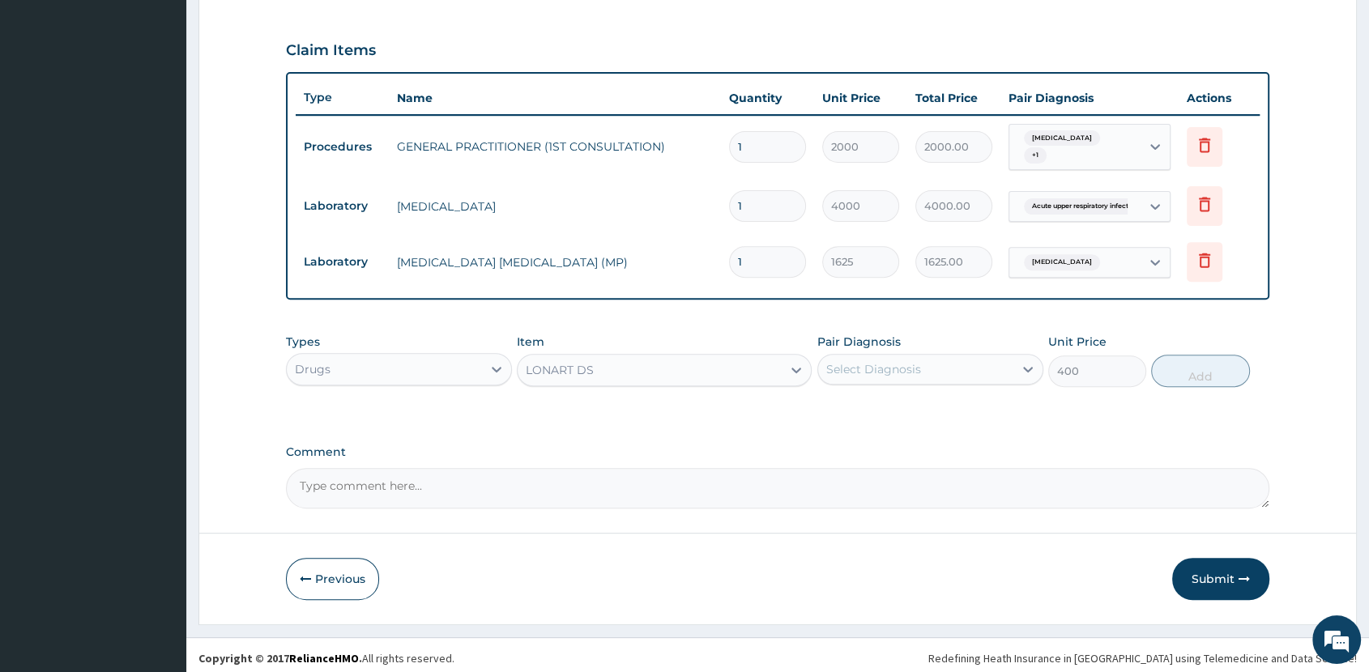
click at [901, 356] on div "Select Diagnosis" at bounding box center [915, 369] width 195 height 26
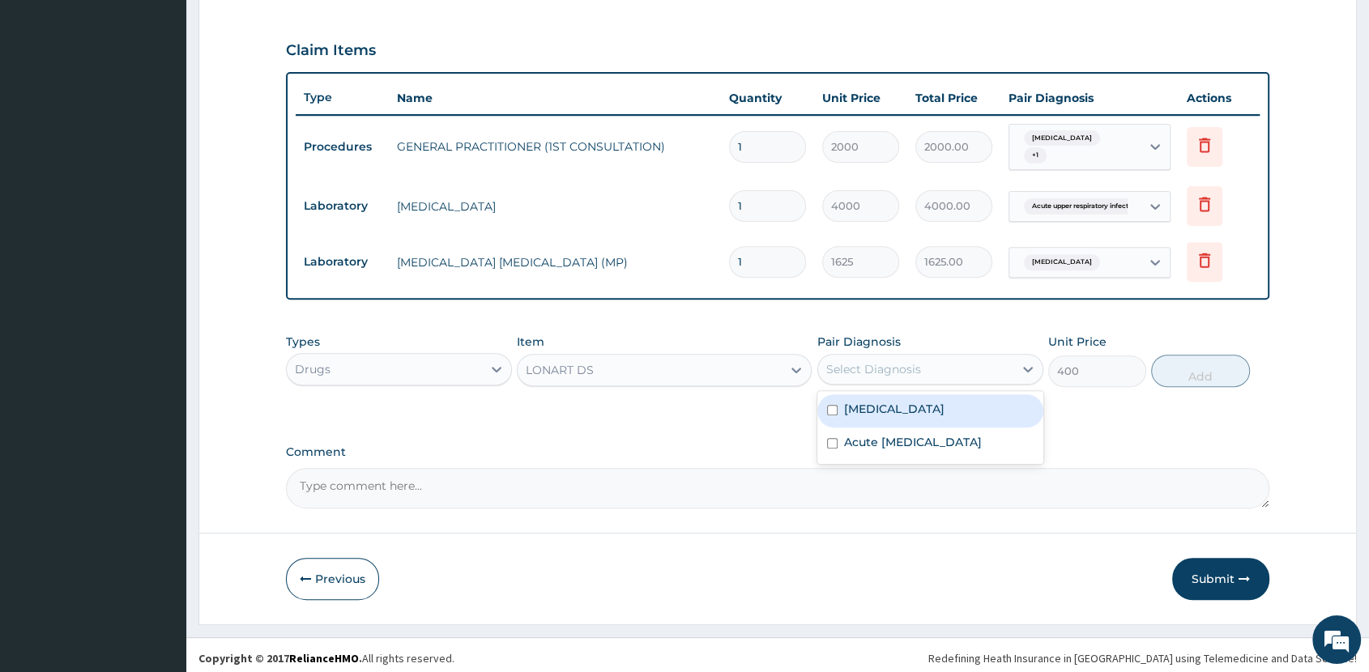
click at [912, 410] on div "Malaria" at bounding box center [930, 410] width 226 height 33
checkbox input "true"
click at [1194, 368] on button "Add" at bounding box center [1200, 371] width 98 height 32
type input "0"
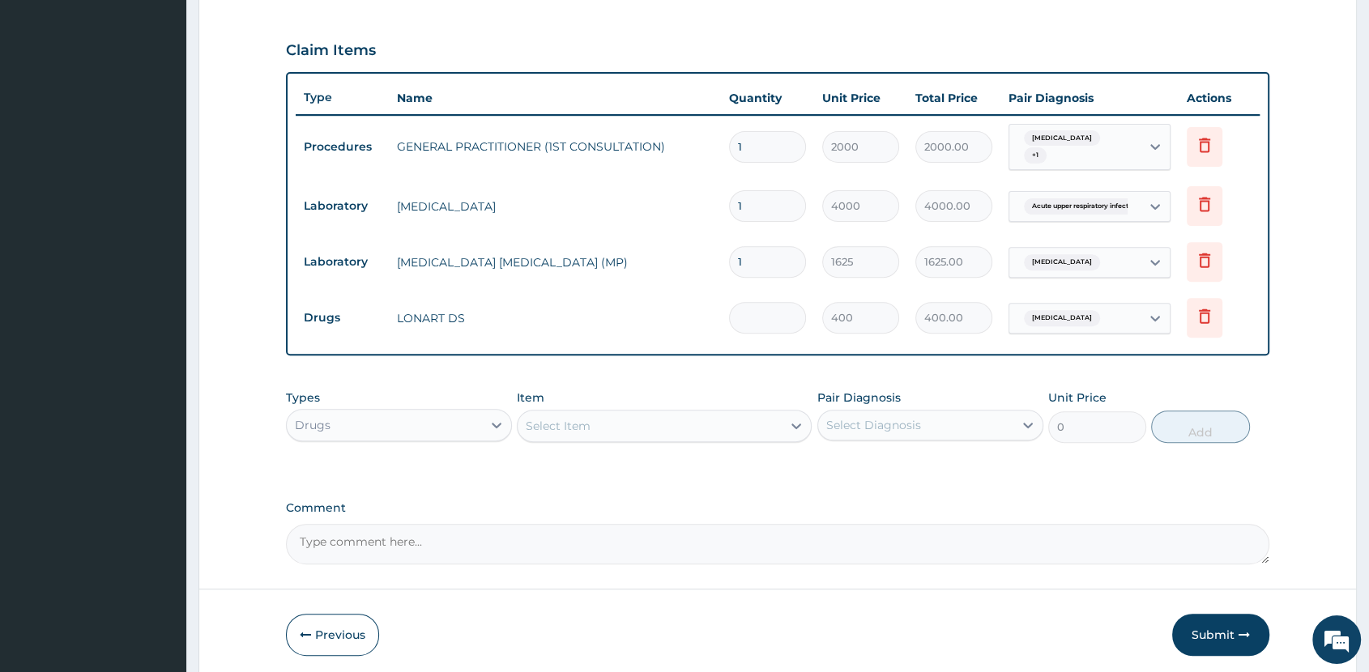
type input "0.00"
type input "6"
type input "2400.00"
type input "6"
click at [660, 423] on div "Select Item" at bounding box center [649, 426] width 264 height 26
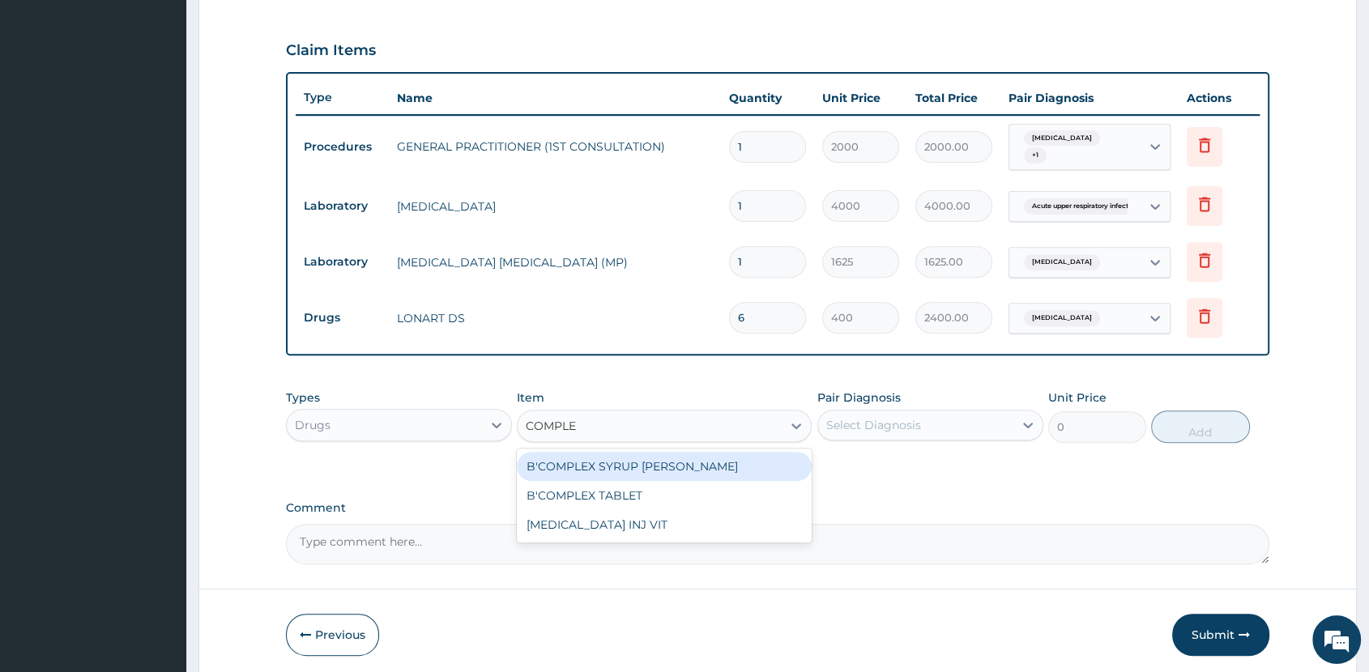
type input "COMPLEX"
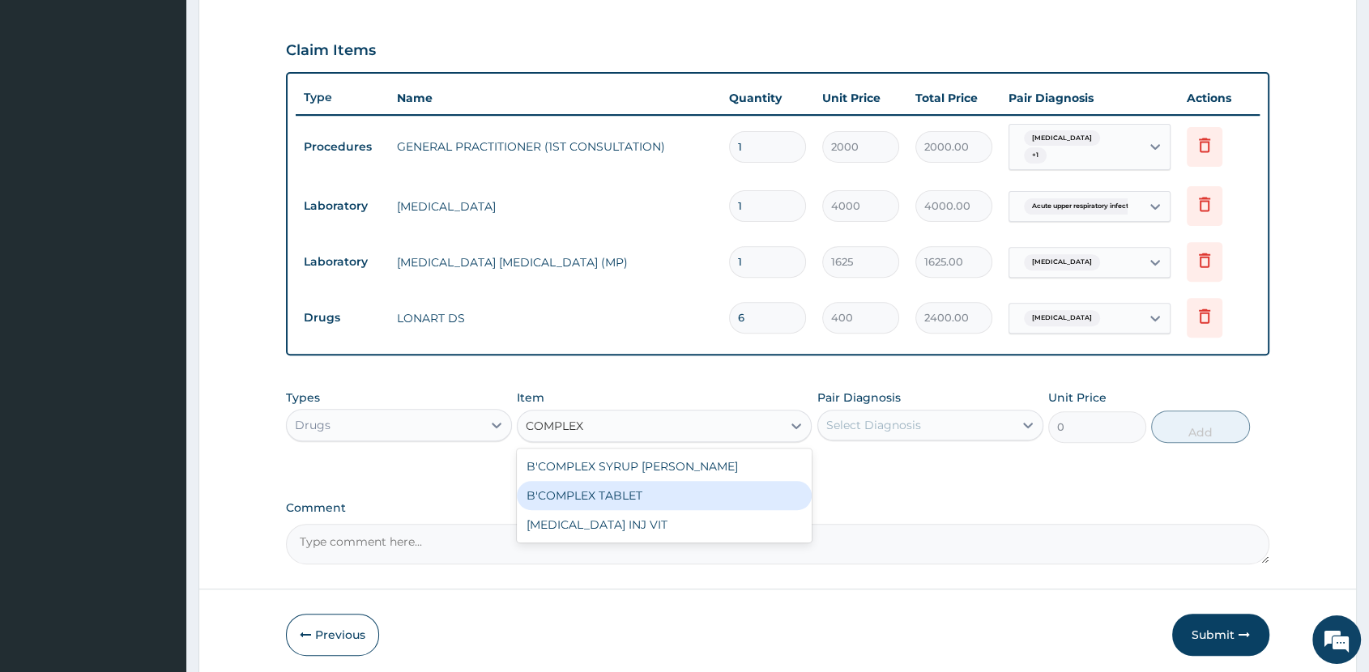
click at [677, 486] on div "B'COMPLEX TABLET" at bounding box center [664, 495] width 295 height 29
type input "20"
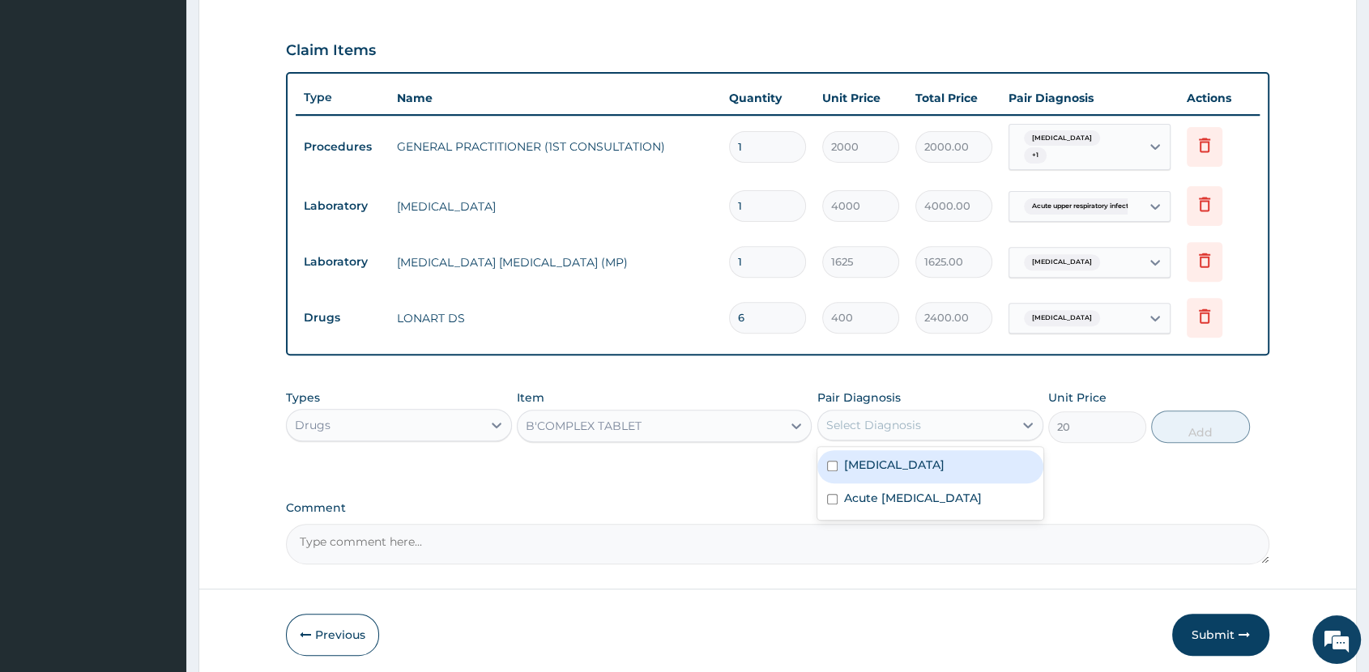
click at [900, 417] on div "Select Diagnosis" at bounding box center [873, 425] width 95 height 16
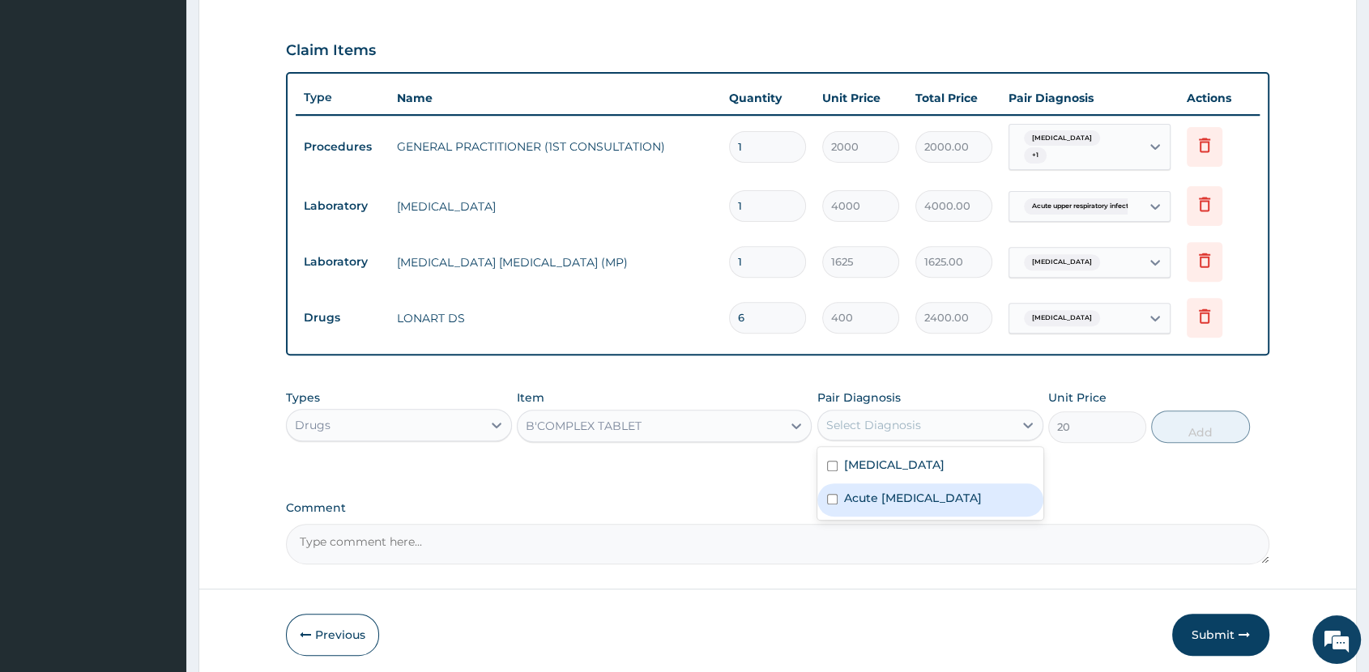
click at [913, 495] on label "Acute upper respiratory infection" at bounding box center [913, 498] width 138 height 16
checkbox input "true"
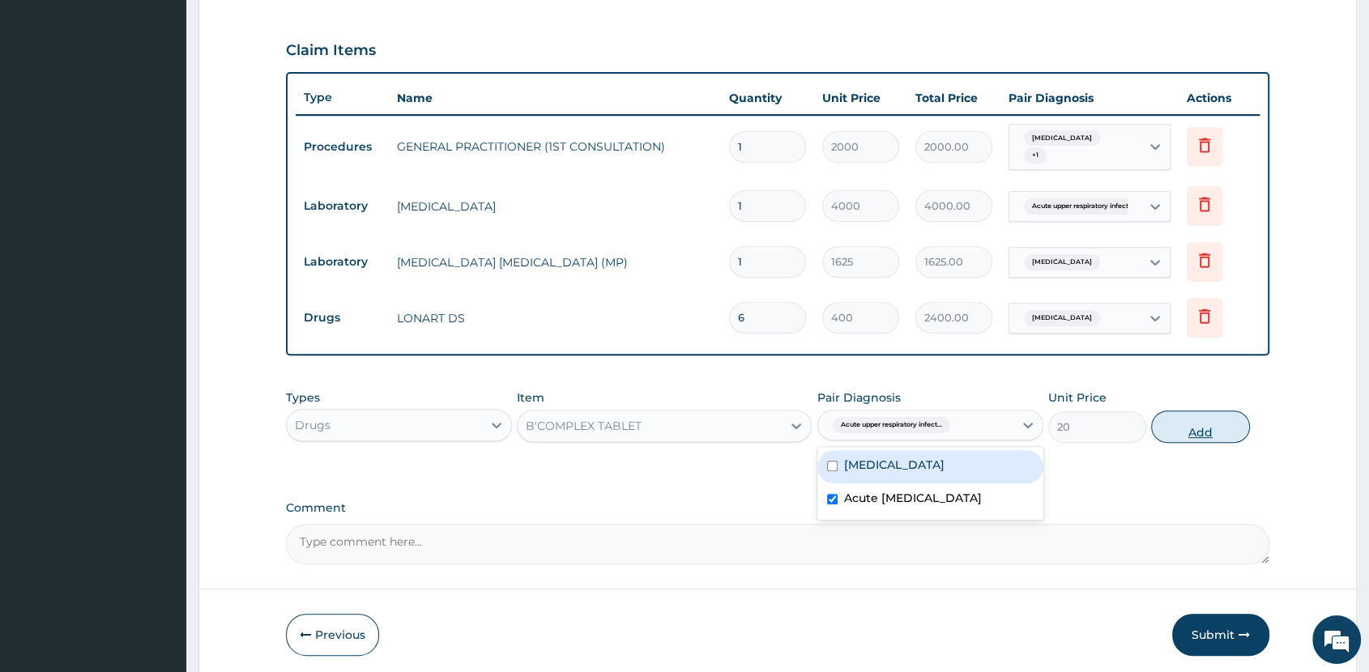
click at [1197, 422] on button "Add" at bounding box center [1200, 427] width 98 height 32
type input "0"
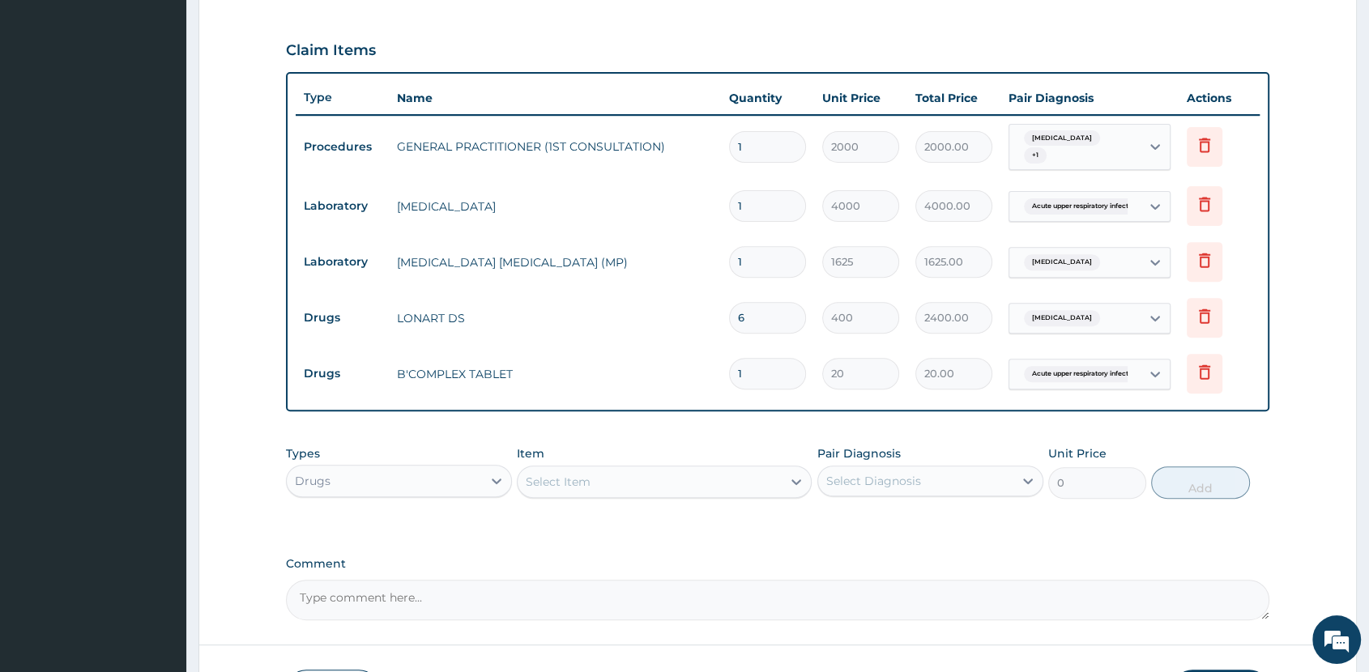
click at [624, 478] on div "Select Item" at bounding box center [649, 482] width 264 height 26
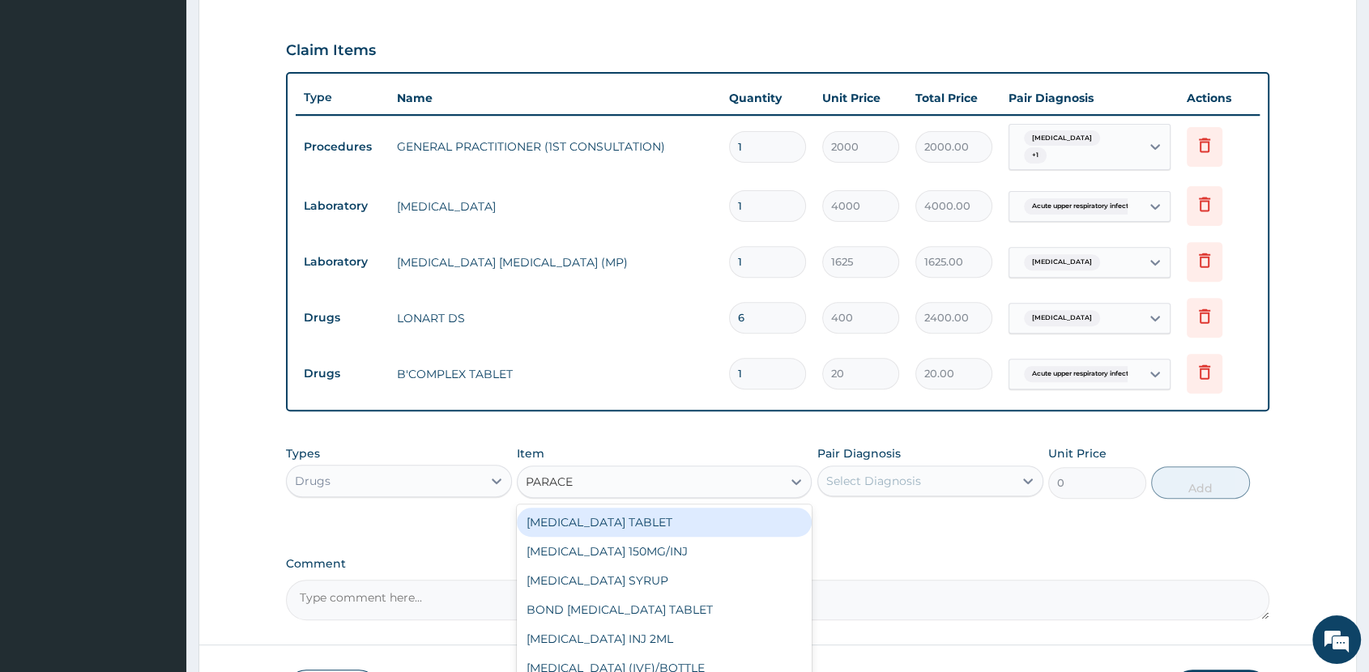
type input "PARACET"
click at [700, 518] on div "PARACETAMOL TABLET" at bounding box center [664, 522] width 295 height 29
type input "40"
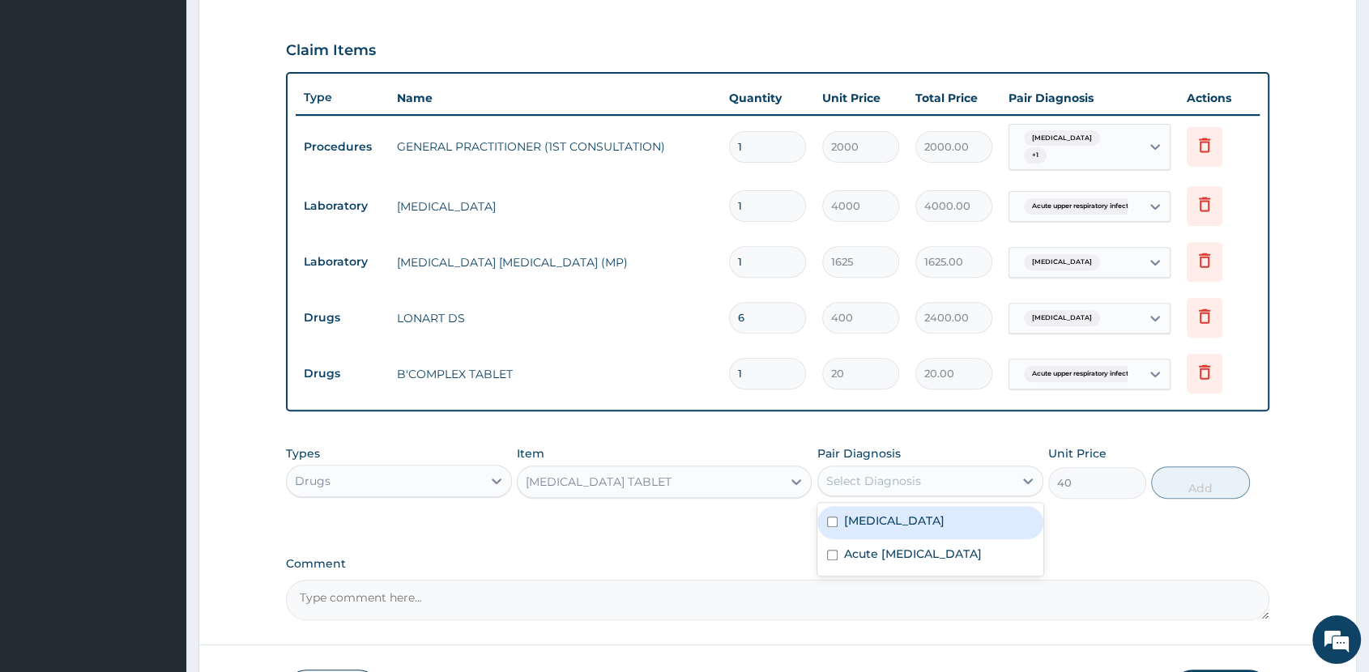
drag, startPoint x: 879, startPoint y: 467, endPoint x: 903, endPoint y: 479, distance: 26.1
click at [885, 471] on div "Select Diagnosis" at bounding box center [915, 481] width 195 height 26
click at [951, 520] on div "Malaria" at bounding box center [930, 522] width 226 height 33
checkbox input "true"
click at [1190, 471] on button "Add" at bounding box center [1200, 482] width 98 height 32
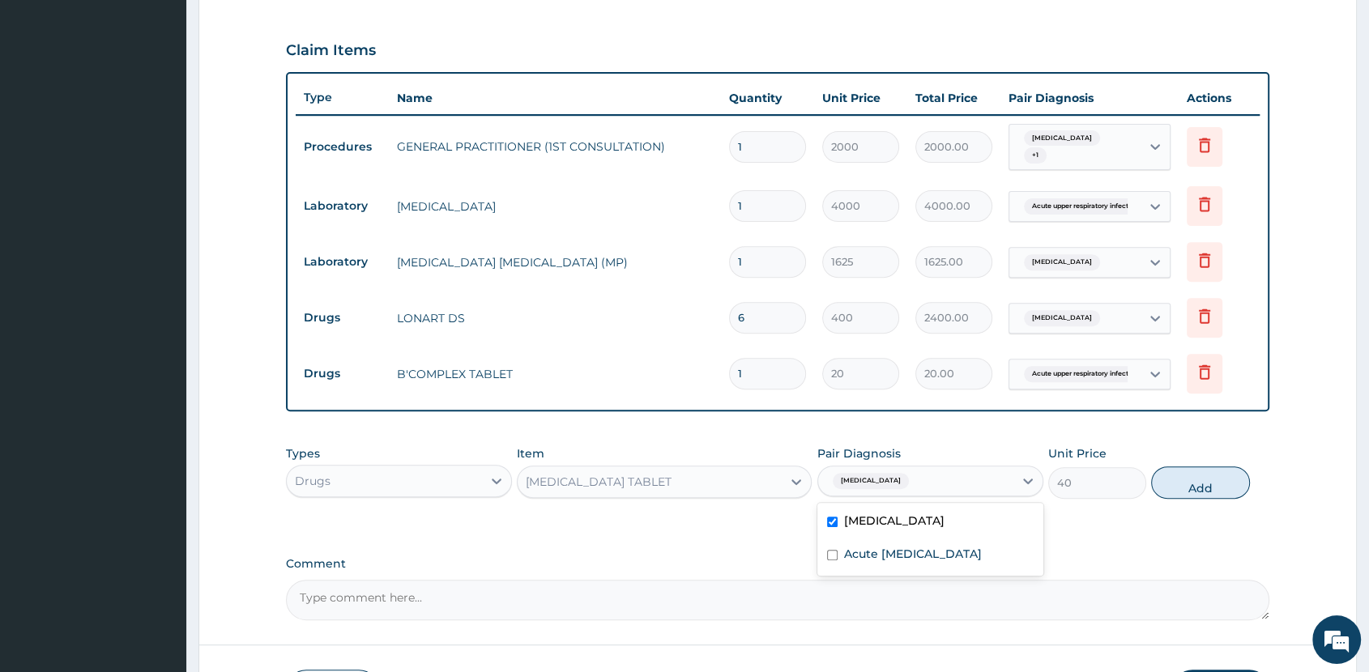
type input "0"
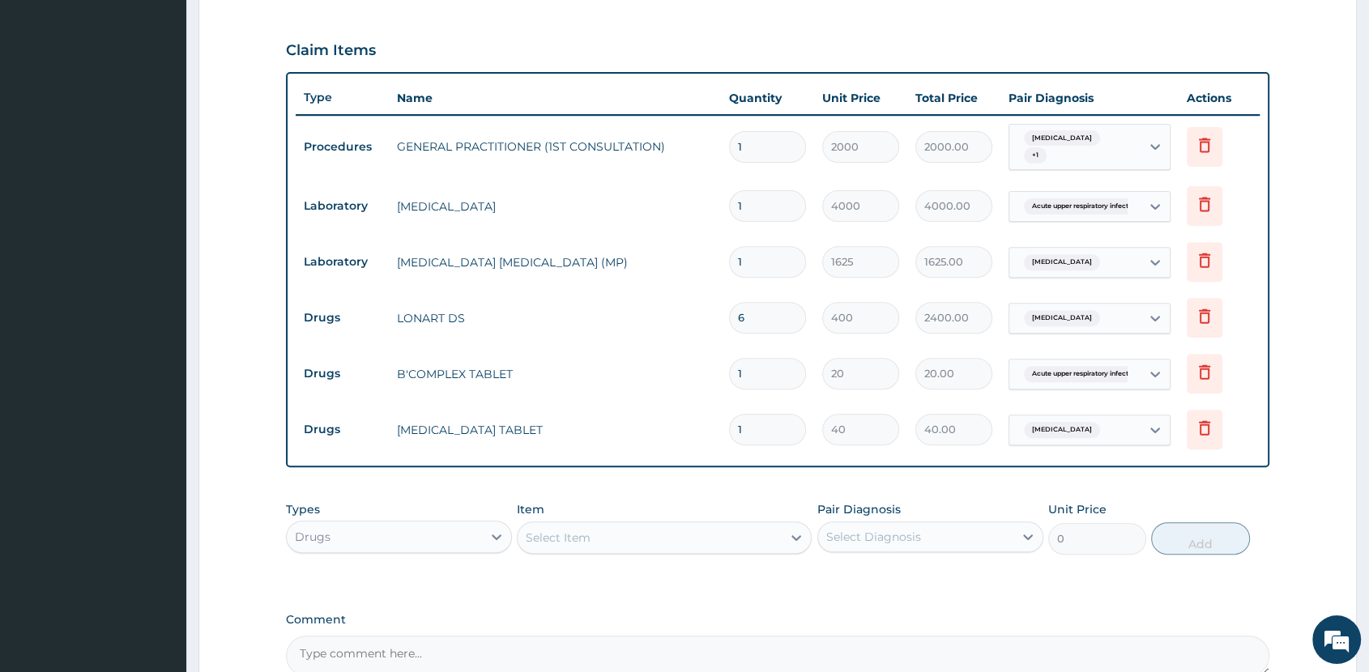
type input "18"
type input "720.00"
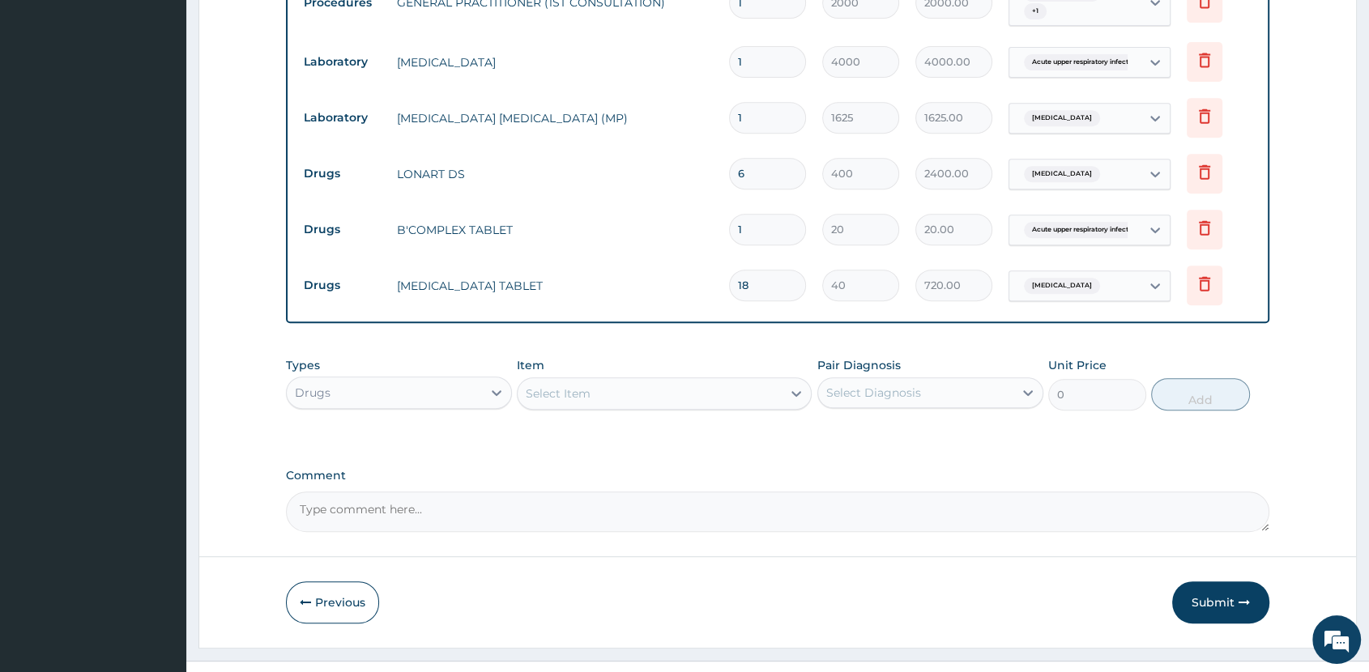
scroll to position [700, 0]
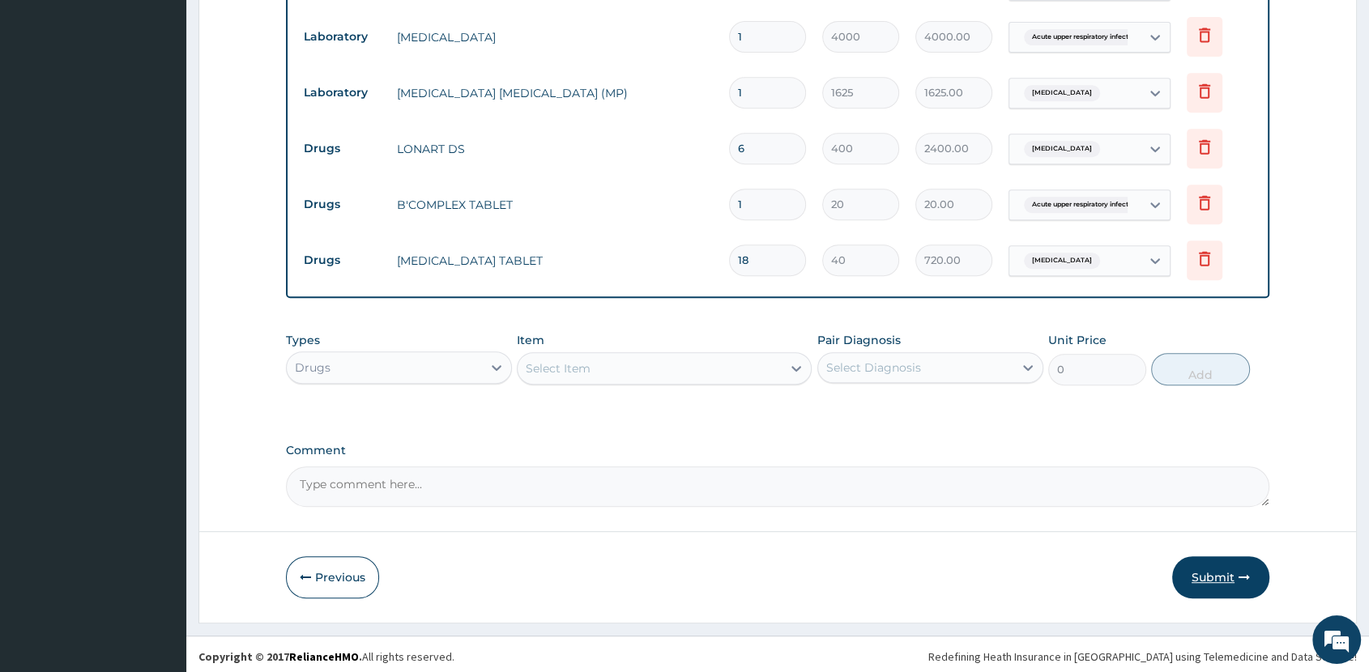
type input "18"
click at [1211, 565] on button "Submit" at bounding box center [1220, 577] width 97 height 42
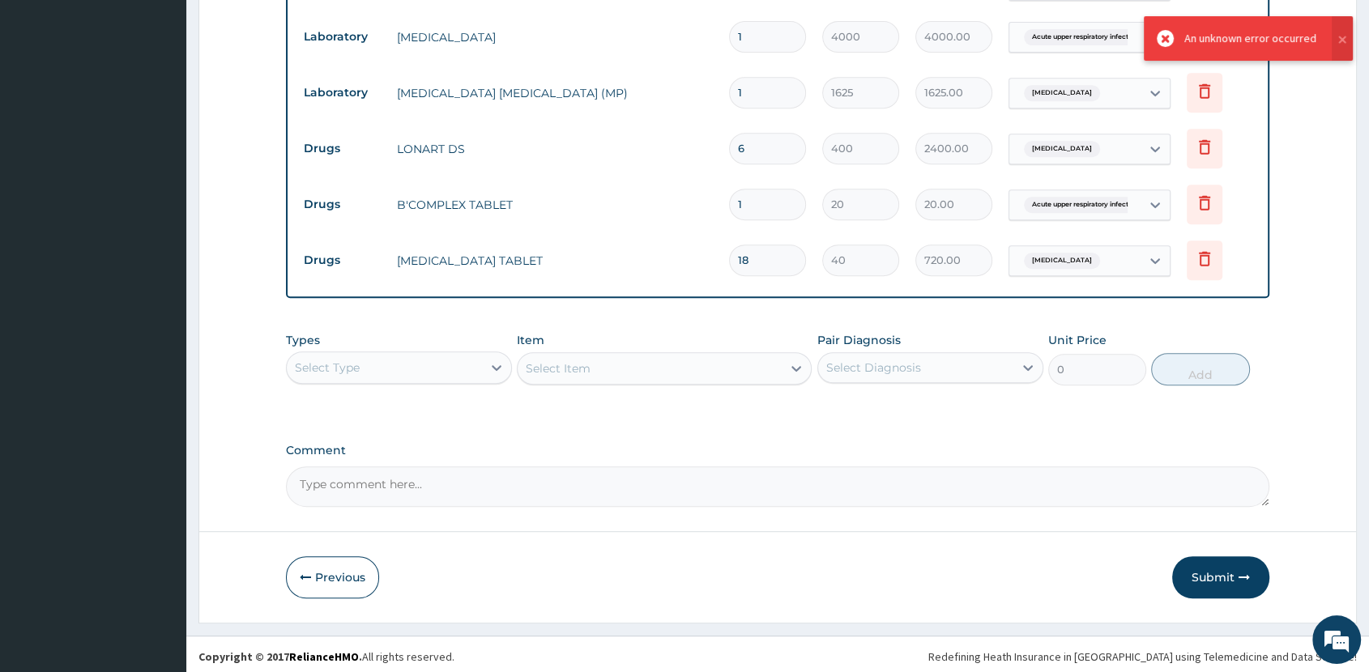
click at [964, 469] on textarea "Comment" at bounding box center [777, 486] width 983 height 40
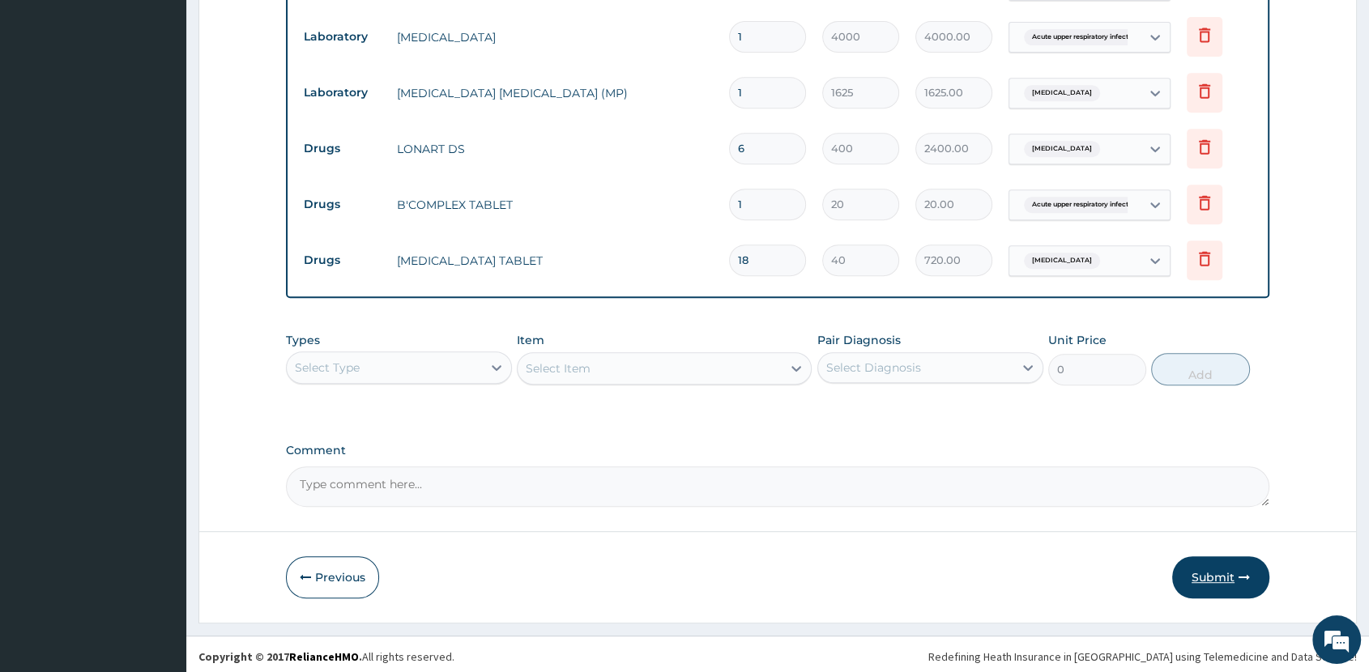
click at [1222, 574] on button "Submit" at bounding box center [1220, 577] width 97 height 42
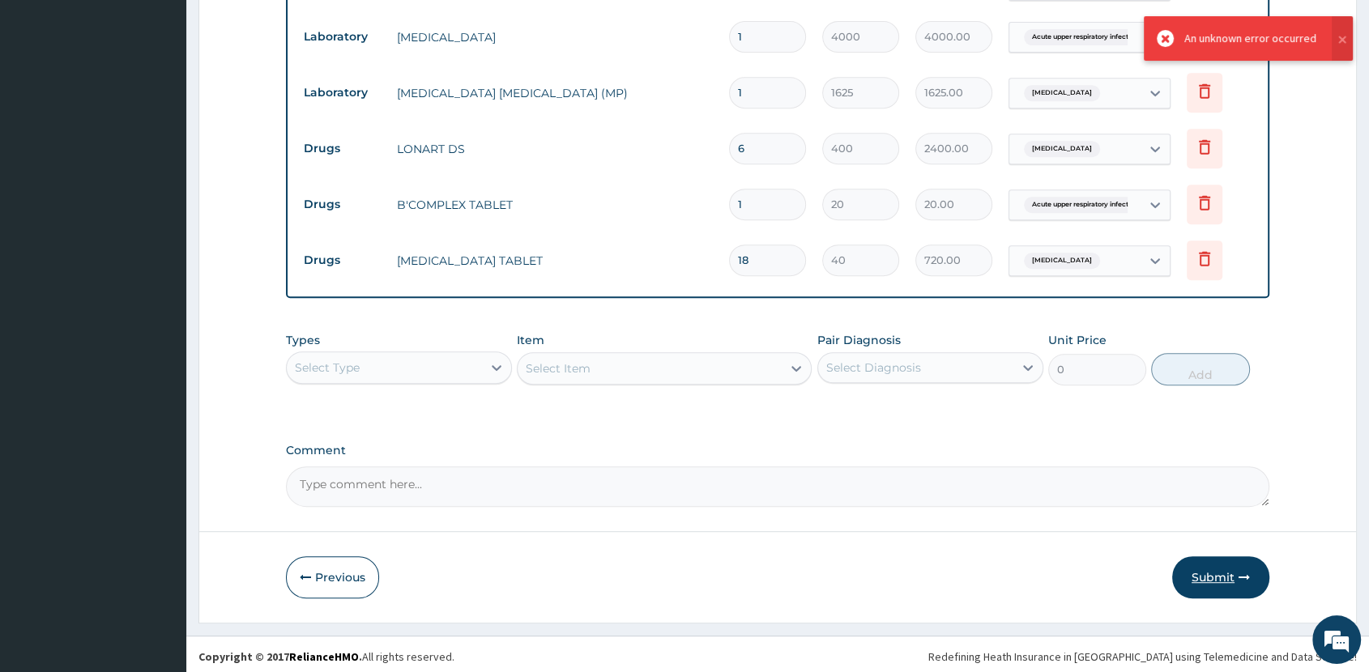
click at [1226, 573] on button "Submit" at bounding box center [1220, 577] width 97 height 42
click at [1219, 576] on button "Submit" at bounding box center [1220, 577] width 97 height 42
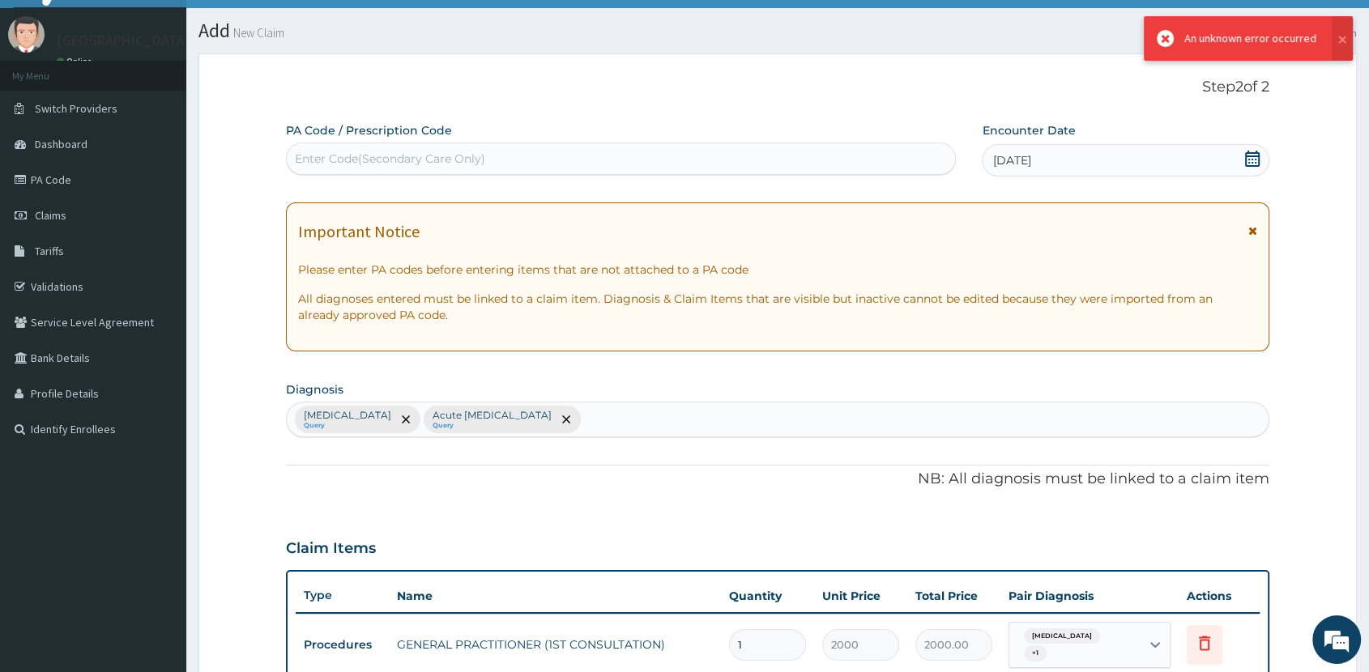
scroll to position [0, 0]
